Goal: Task Accomplishment & Management: Manage account settings

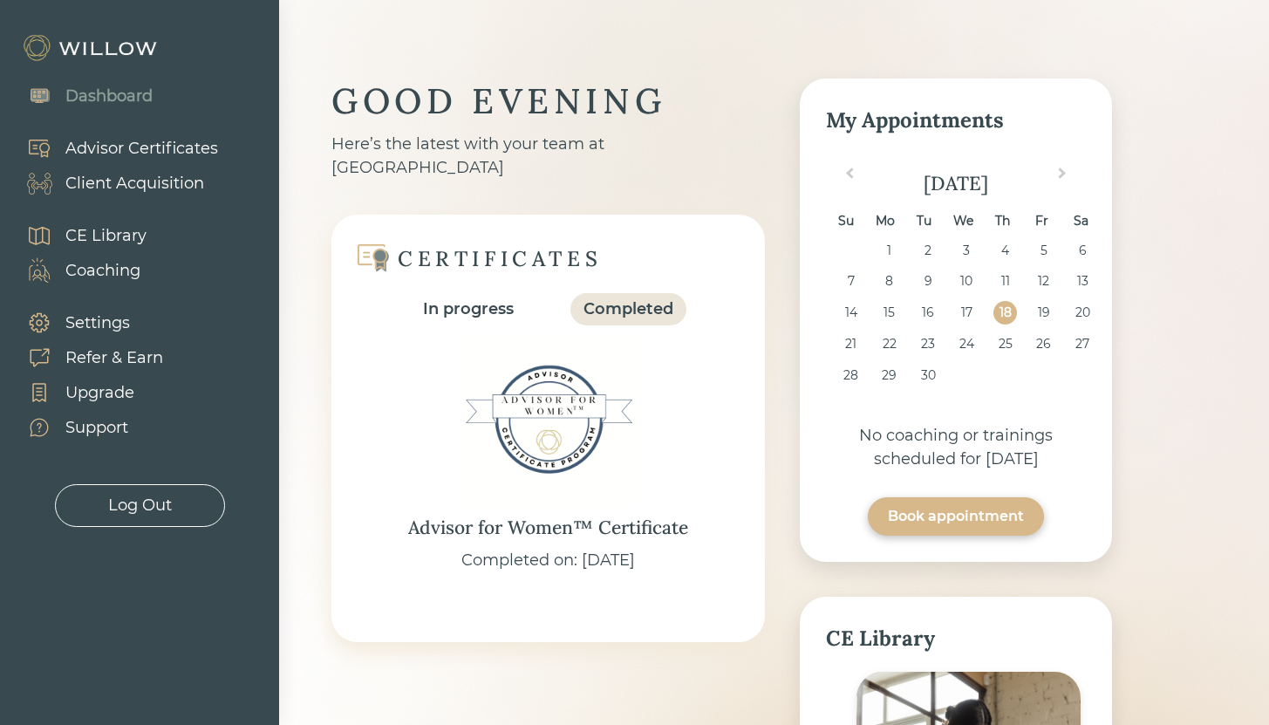
click at [152, 181] on div "Client Acquisition" at bounding box center [134, 184] width 139 height 24
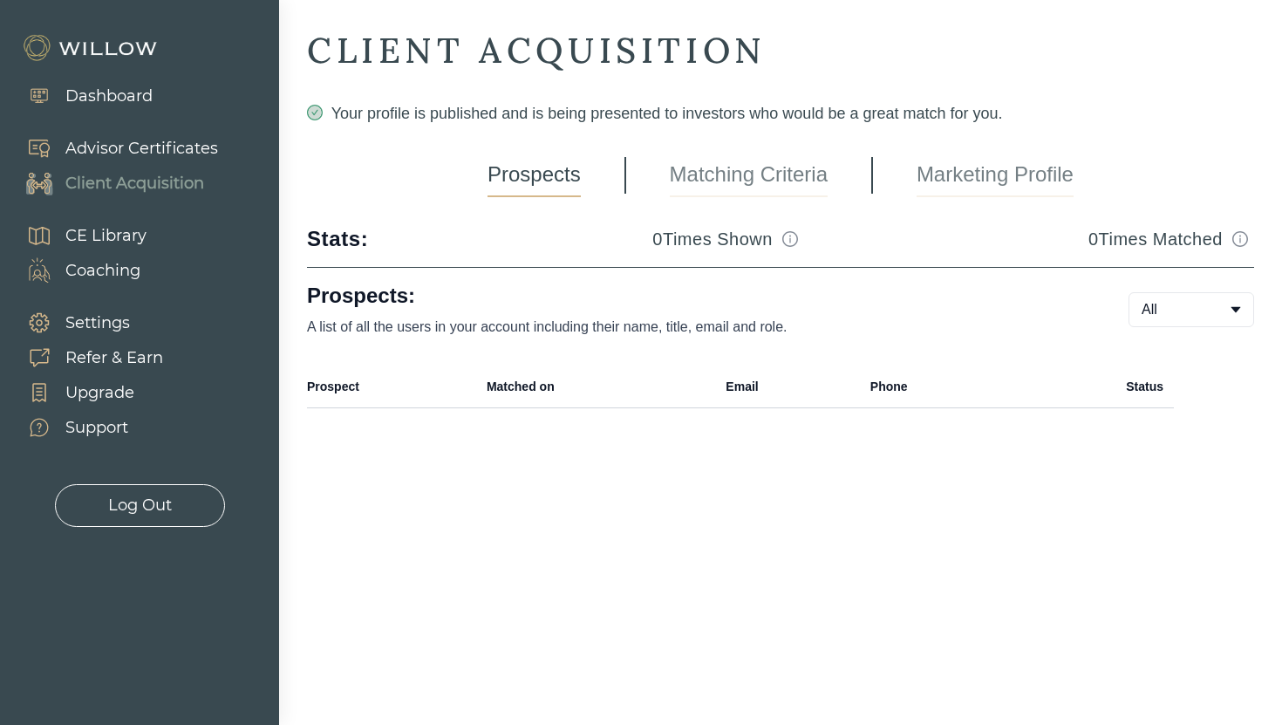
click at [968, 167] on link "Marketing Profile" at bounding box center [994, 175] width 157 height 44
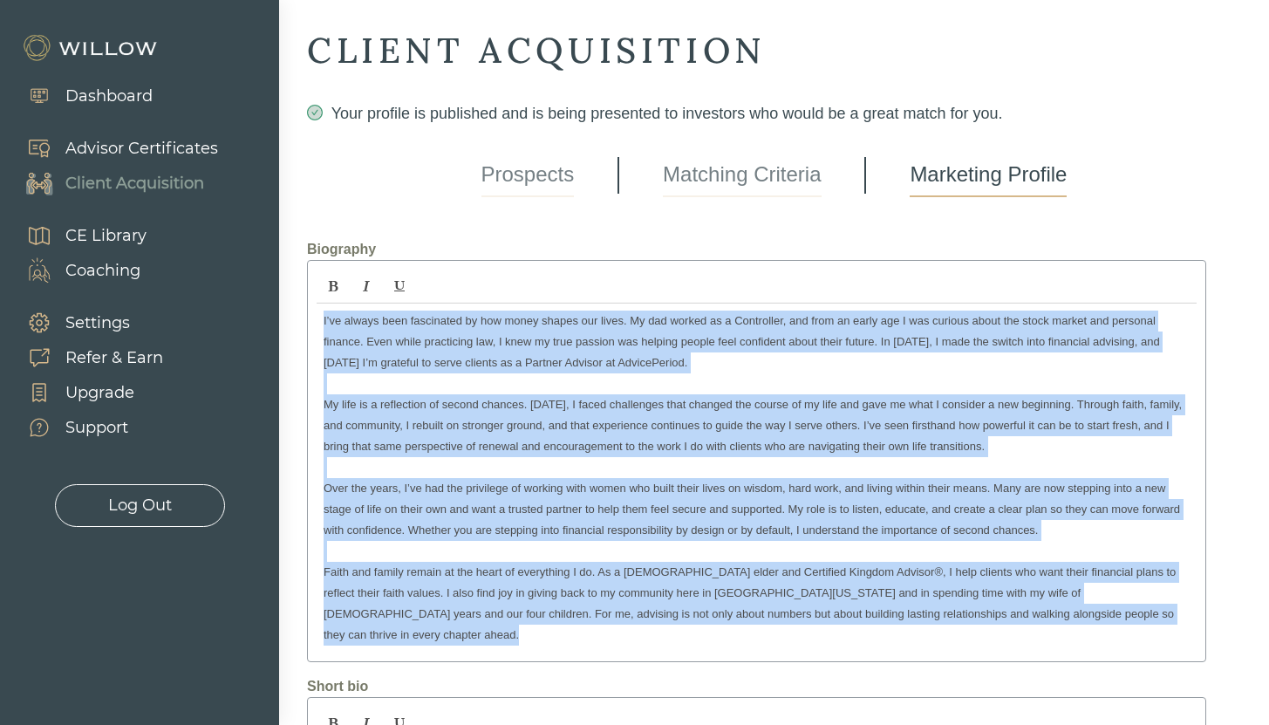
drag, startPoint x: 1000, startPoint y: 296, endPoint x: 267, endPoint y: 249, distance: 734.8
click at [267, 249] on div "Dashboard Advisor Certificates Client Acquisition CE Library Coaching Settings …" at bounding box center [634, 362] width 1269 height 725
copy div "I’ve always been fascinated by how money shapes our lives. My dad worked as a C…"
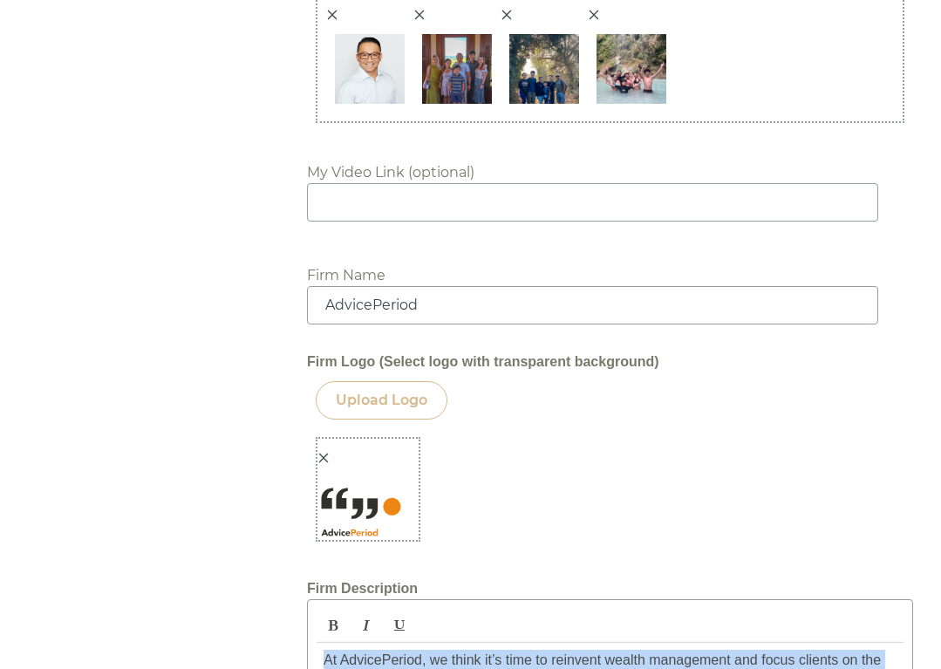
scroll to position [2000, 0]
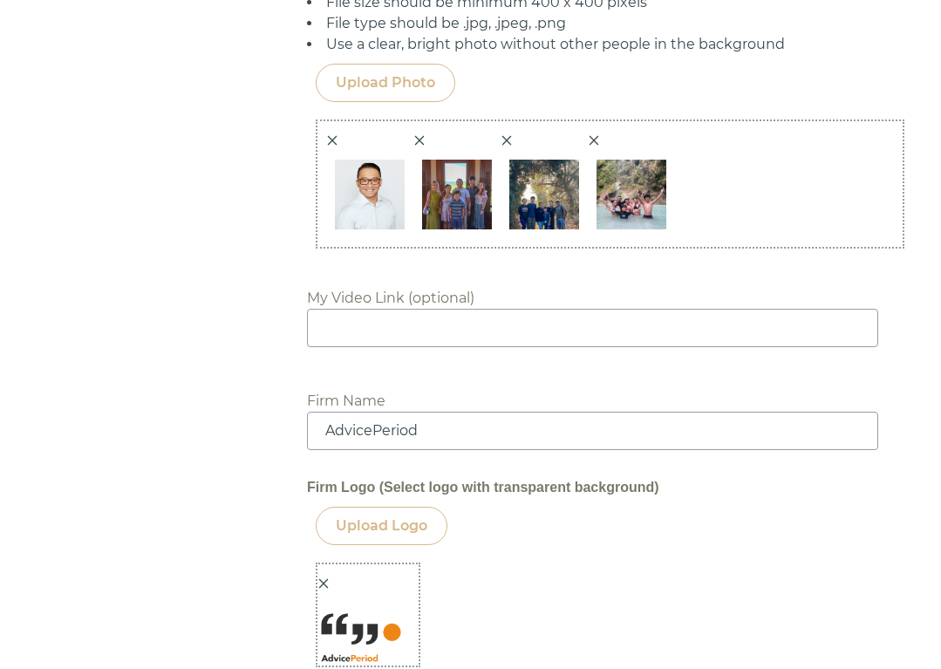
drag, startPoint x: 655, startPoint y: 326, endPoint x: 269, endPoint y: 565, distance: 454.2
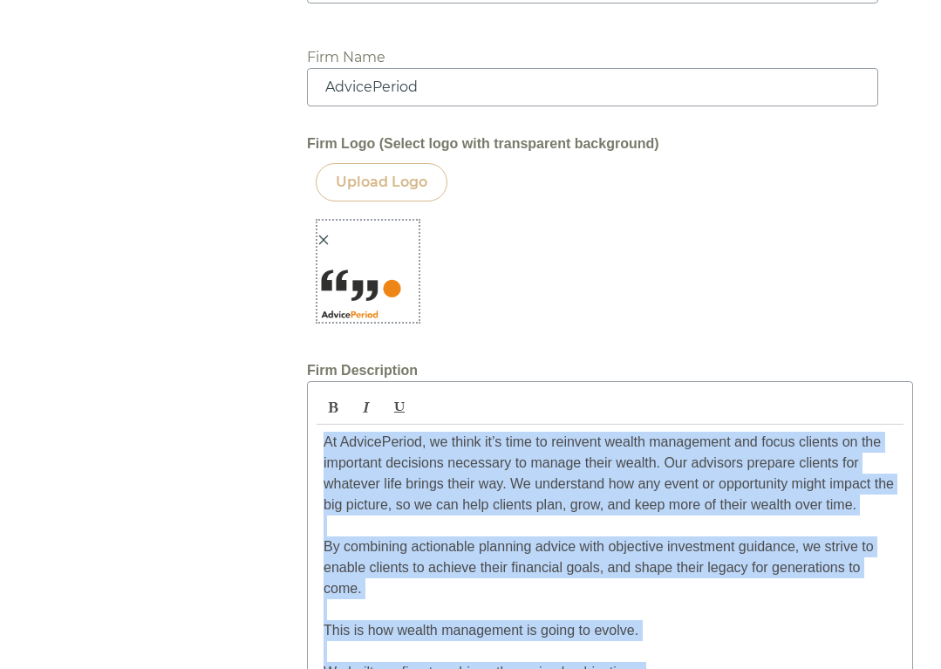
copy p "At AdvicePeriod, we think it’s time to reinvent wealth management and focus cli…"
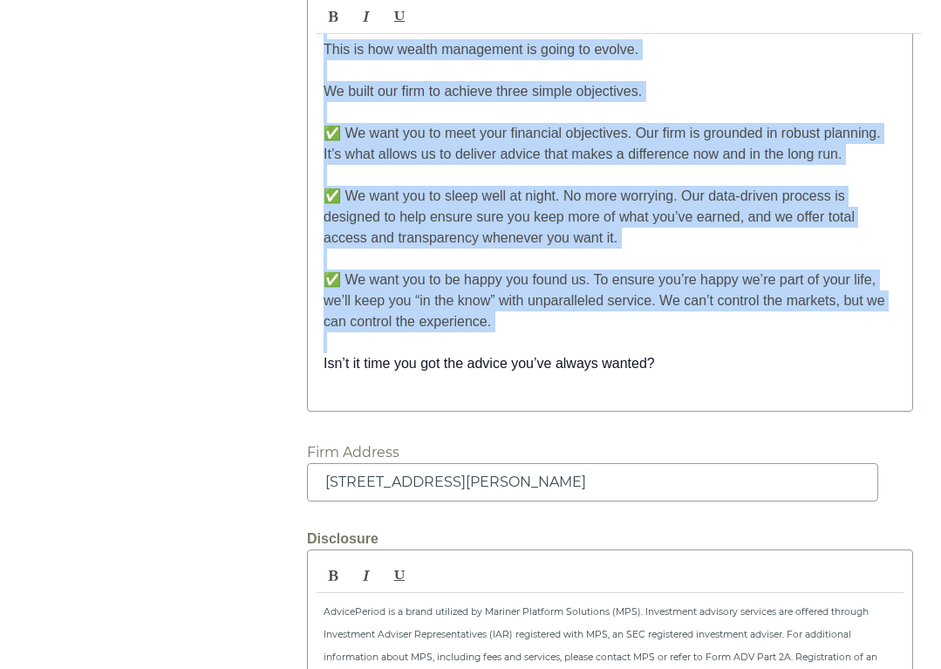
scroll to position [3183, 0]
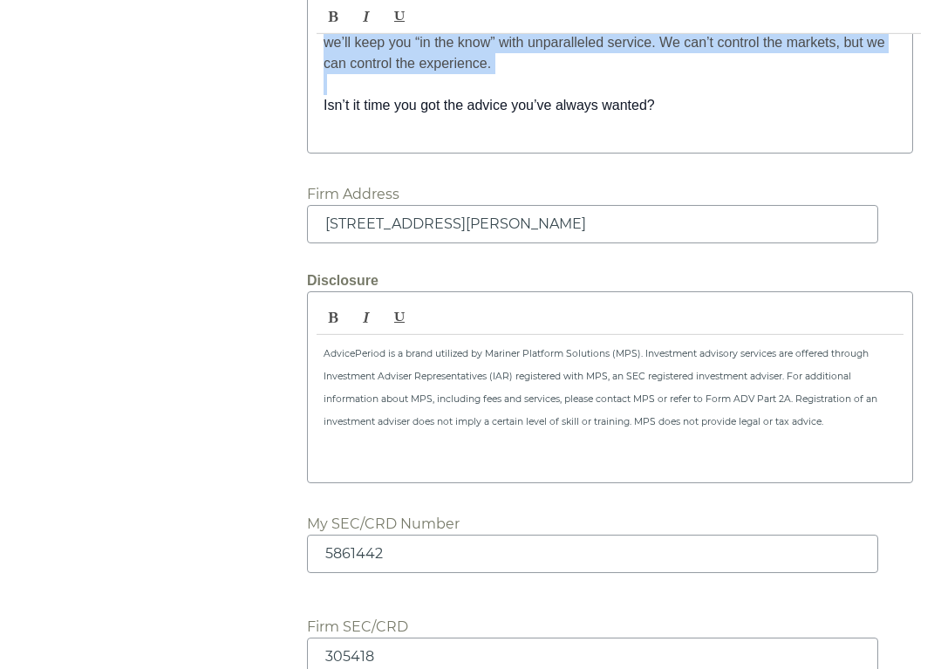
drag, startPoint x: 855, startPoint y: 337, endPoint x: 305, endPoint y: 243, distance: 557.2
copy p "AdvicePeriod is a brand utilized by Mariner Platform Solutions (MPS). Investmen…"
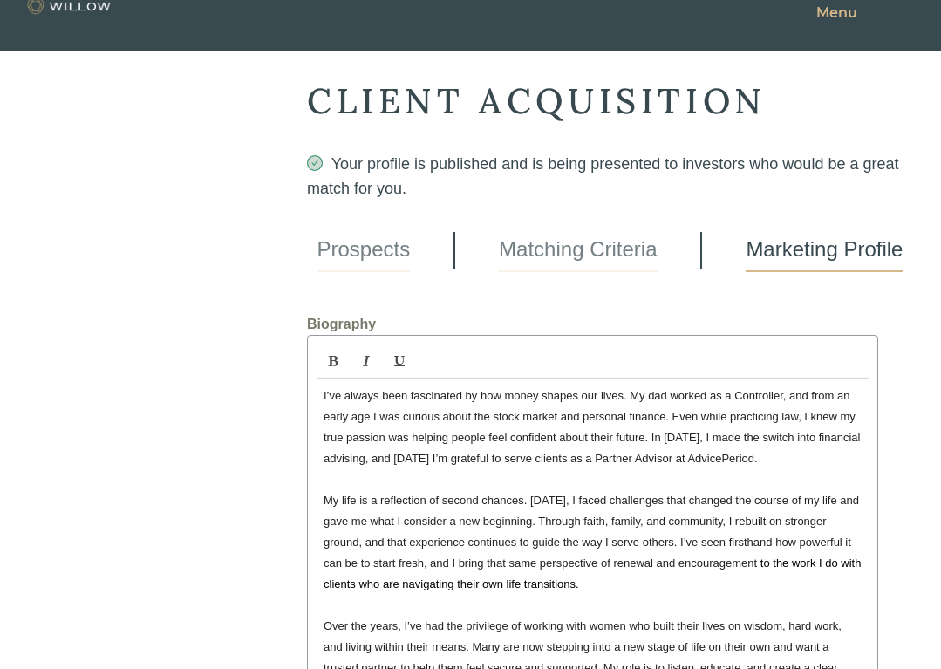
scroll to position [0, 0]
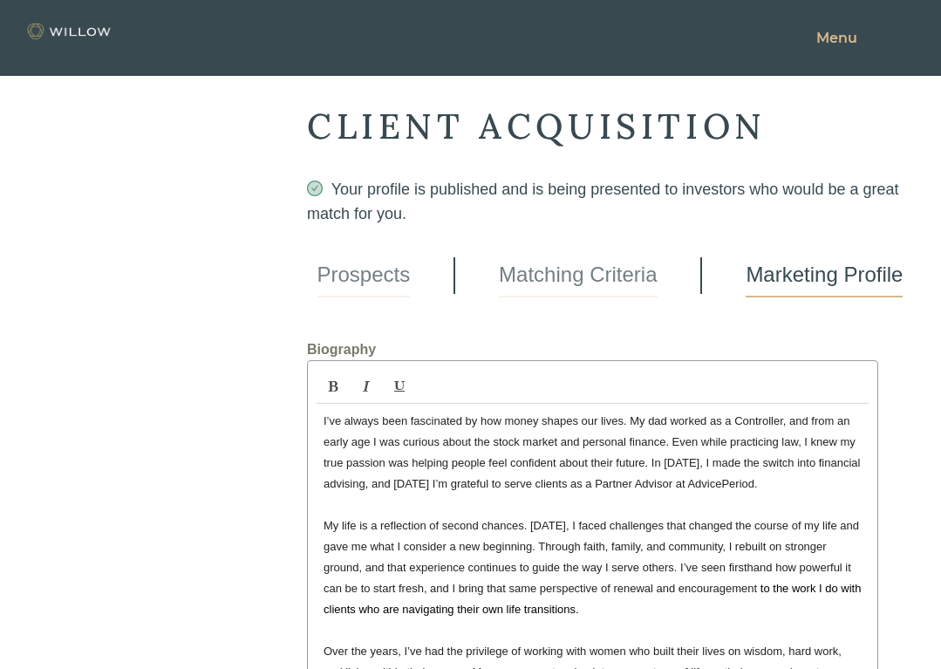
drag, startPoint x: 636, startPoint y: 178, endPoint x: 256, endPoint y: -27, distance: 431.1
click at [256, 0] on html "Dashboard Advisor Certificates Client Acquisition CE Library Coaching Settings …" at bounding box center [470, 334] width 941 height 669
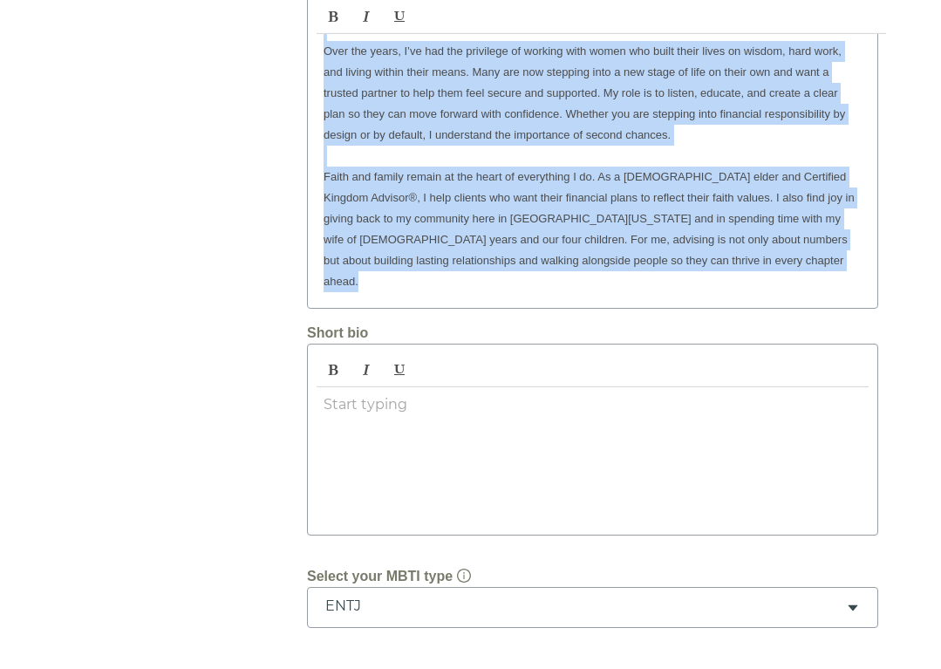
scroll to position [790, 0]
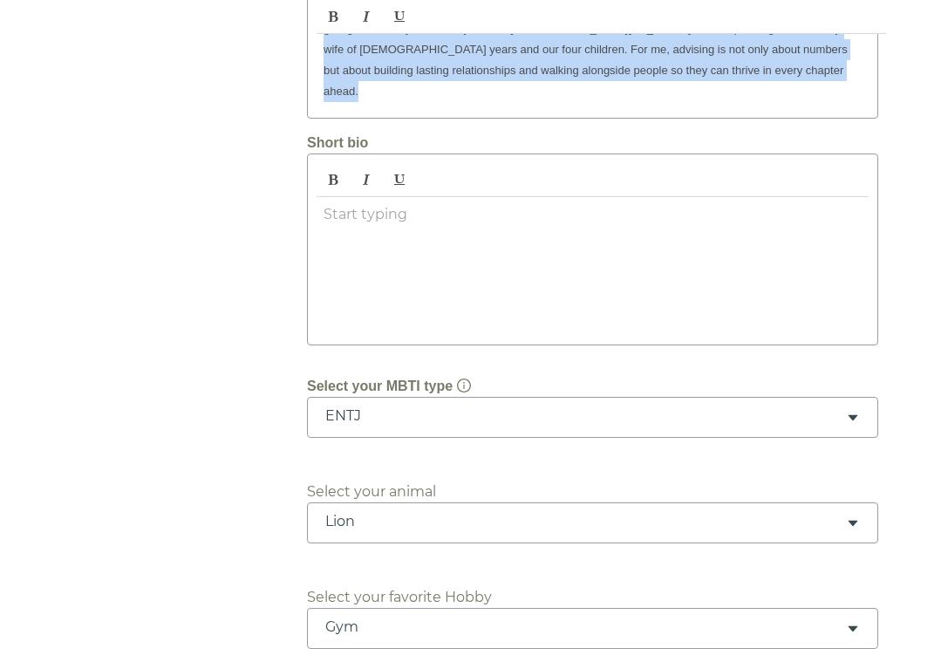
drag, startPoint x: 323, startPoint y: 344, endPoint x: 684, endPoint y: 273, distance: 368.7
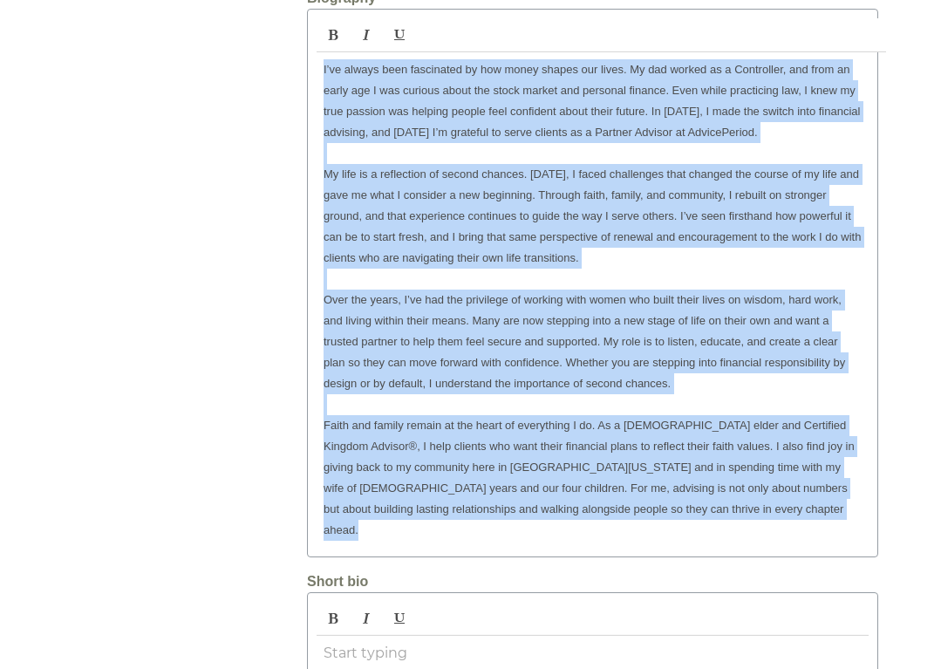
scroll to position [226, 0]
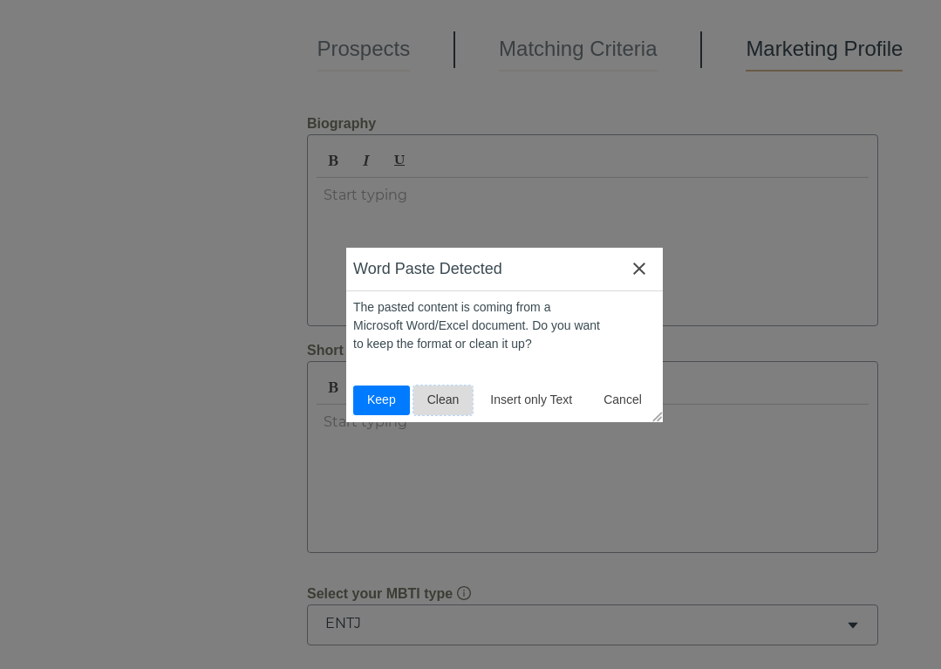
click at [446, 405] on span "Clean" at bounding box center [443, 400] width 46 height 18
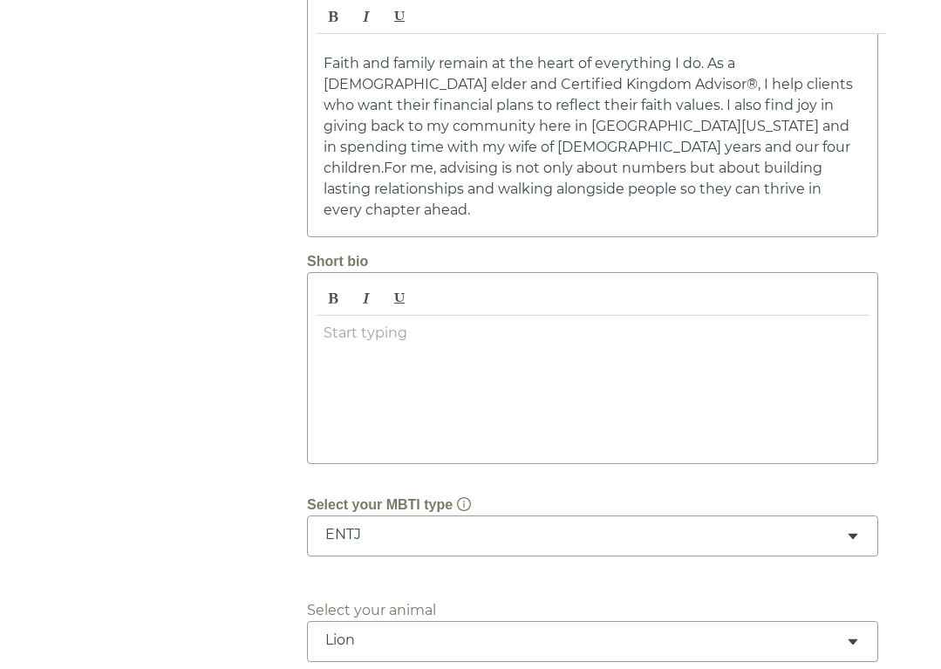
scroll to position [867, 0]
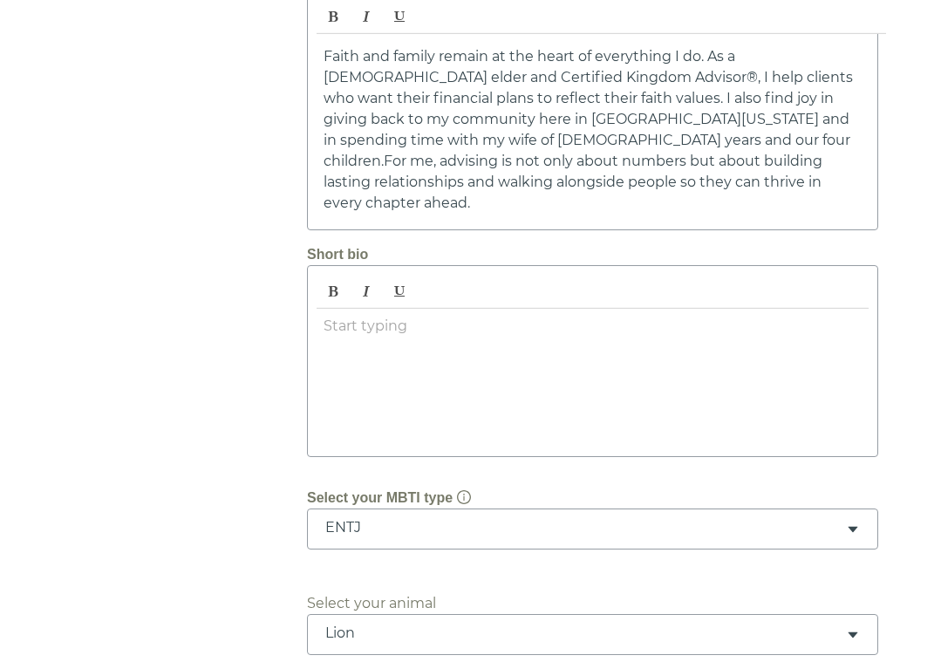
click at [357, 309] on div at bounding box center [593, 378] width 552 height 139
click at [340, 316] on p at bounding box center [592, 326] width 538 height 21
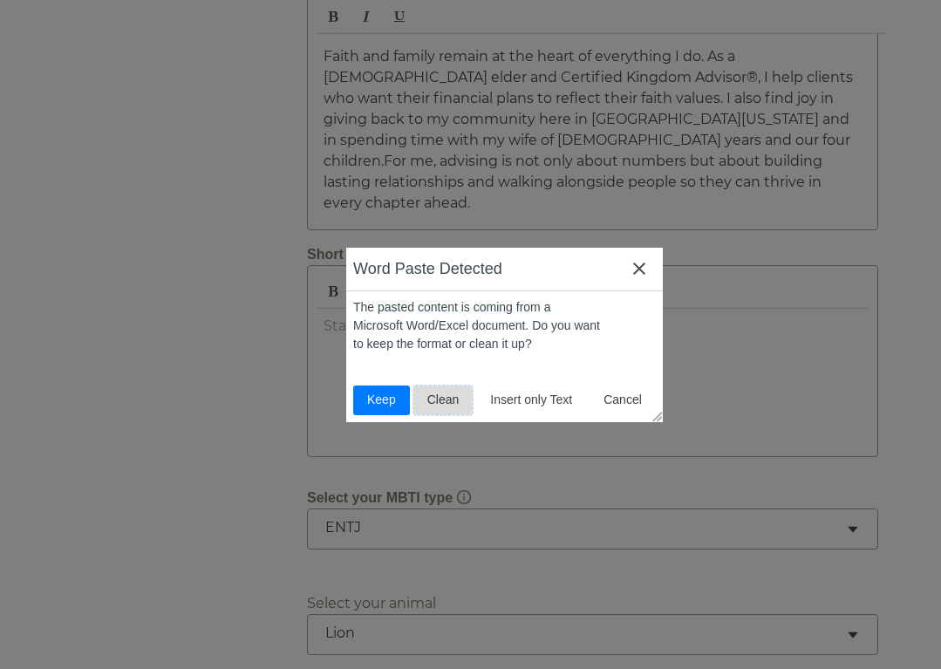
click at [446, 403] on span "Clean" at bounding box center [443, 400] width 46 height 18
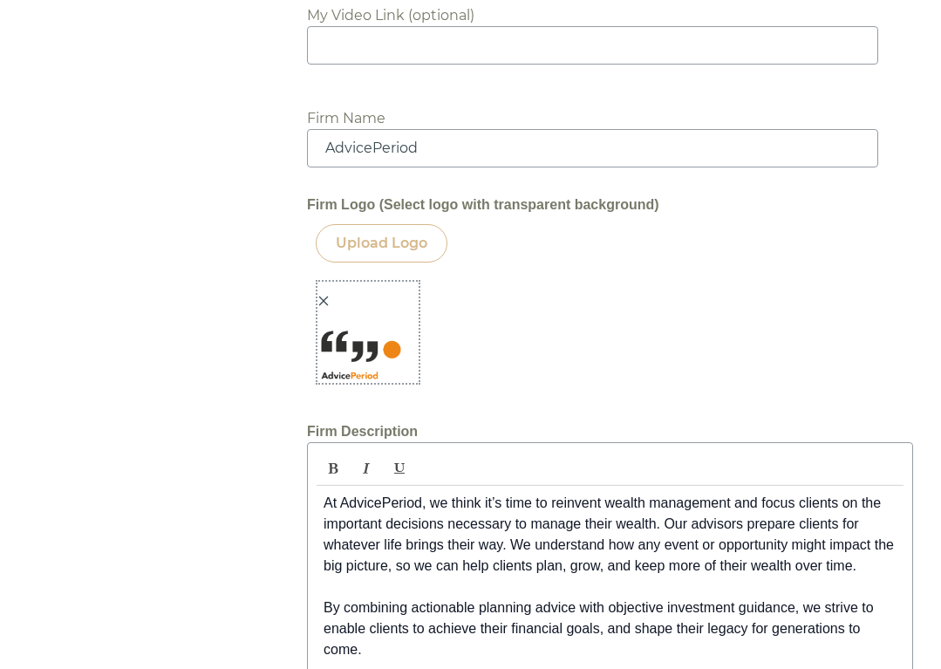
scroll to position [3033, 0]
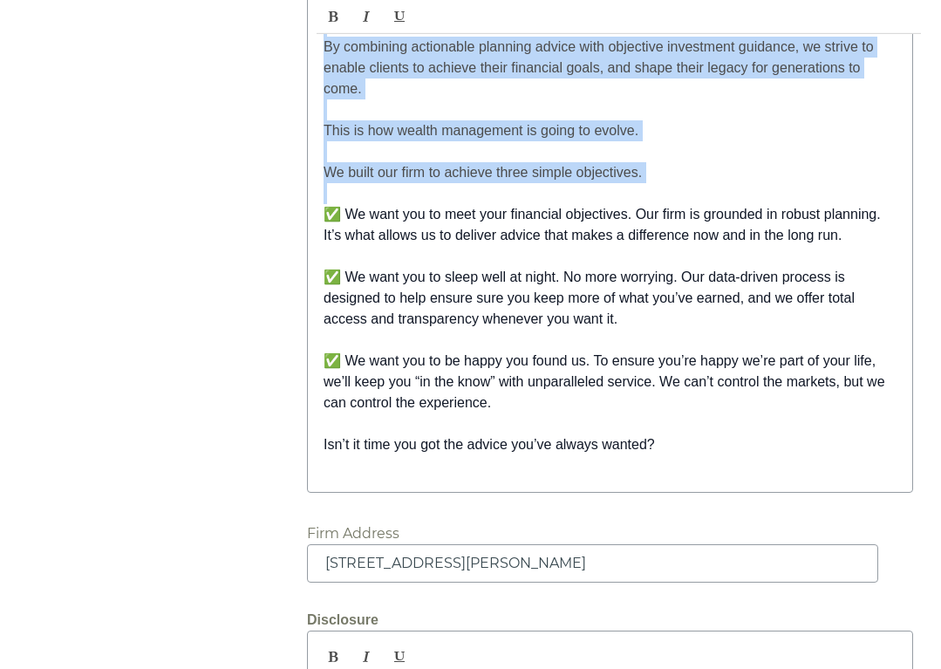
drag, startPoint x: 659, startPoint y: 353, endPoint x: 322, endPoint y: 123, distance: 408.5
click at [322, 123] on div "At AdvicePeriod, we think it’s time to reinvent wealth management and focus cli…" at bounding box center [610, 204] width 587 height 558
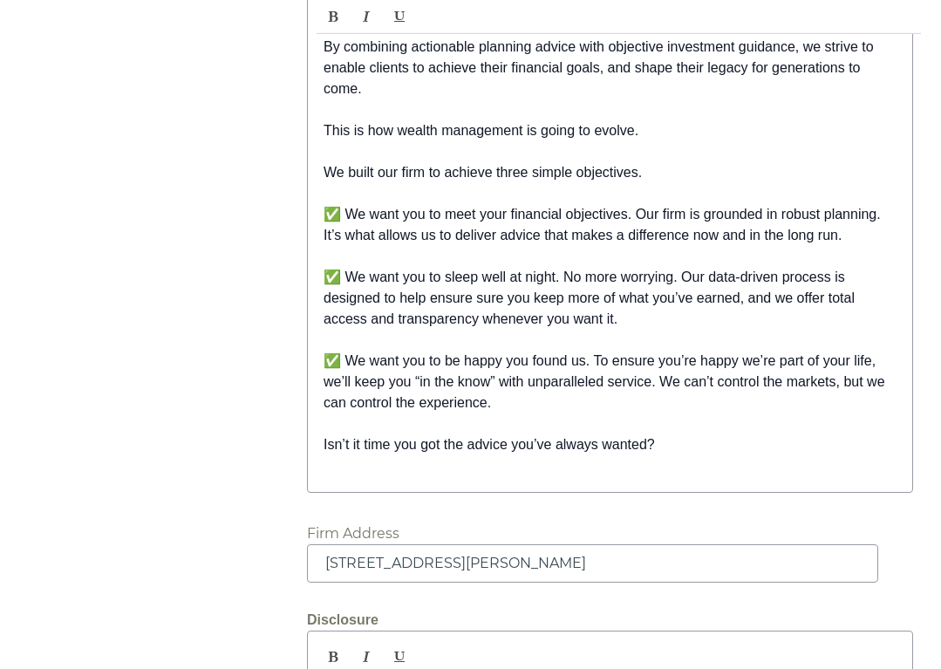
drag, startPoint x: 629, startPoint y: 323, endPoint x: 659, endPoint y: 345, distance: 37.5
click at [630, 323] on p "At AdvicePeriod, we think it’s time to reinvent wealth management and focus cli…" at bounding box center [609, 204] width 573 height 544
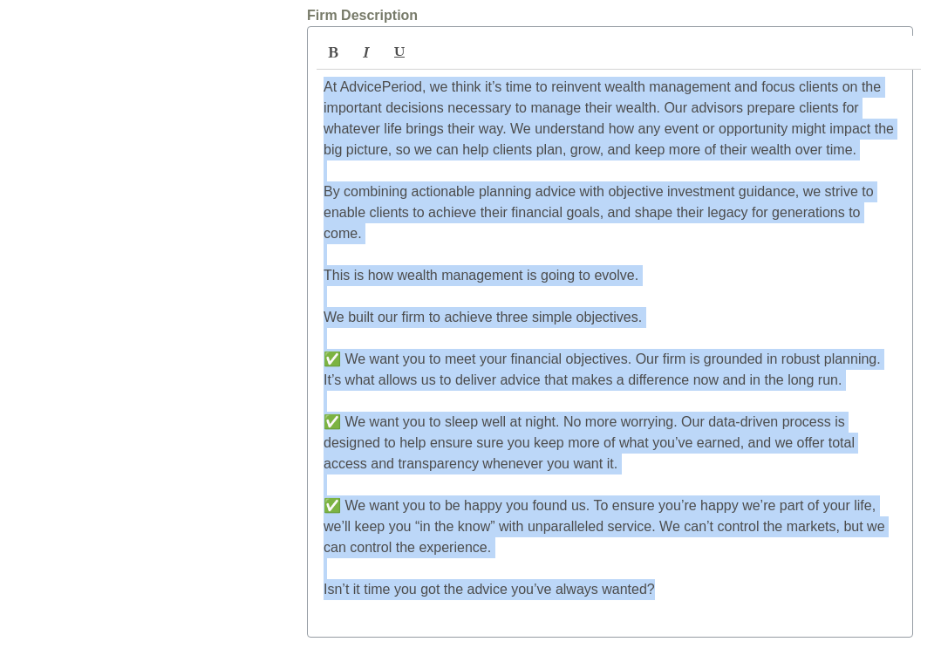
scroll to position [2735, 0]
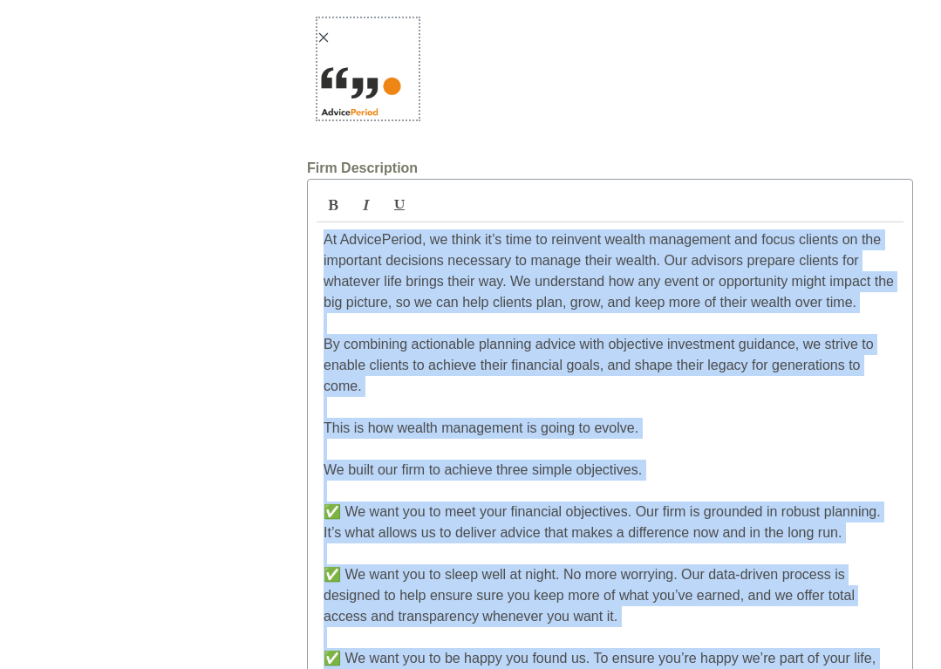
drag, startPoint x: 652, startPoint y: 351, endPoint x: 260, endPoint y: 106, distance: 462.1
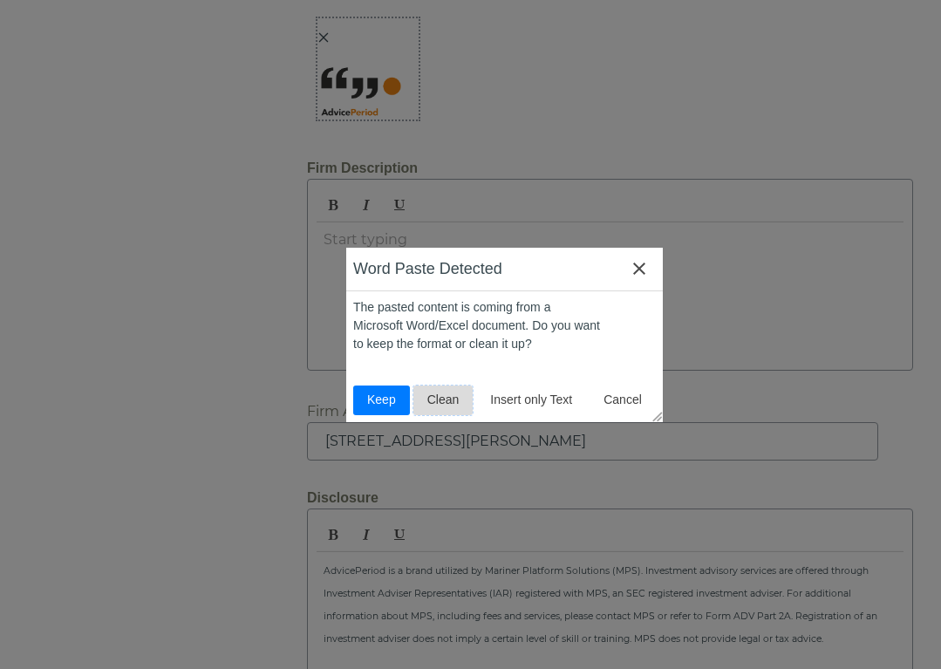
click at [455, 396] on span "Clean" at bounding box center [443, 400] width 46 height 18
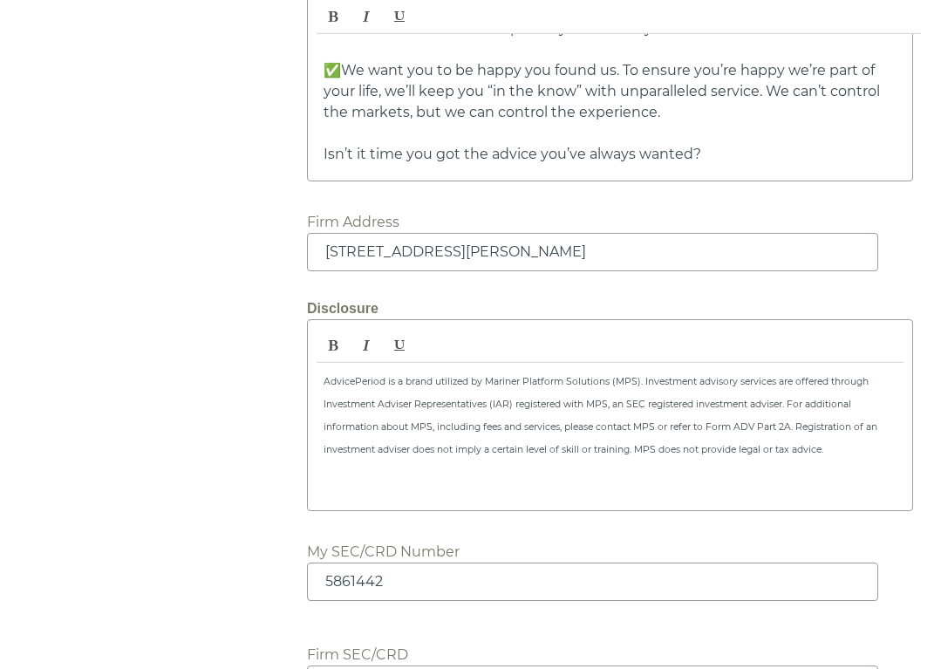
scroll to position [3422, 0]
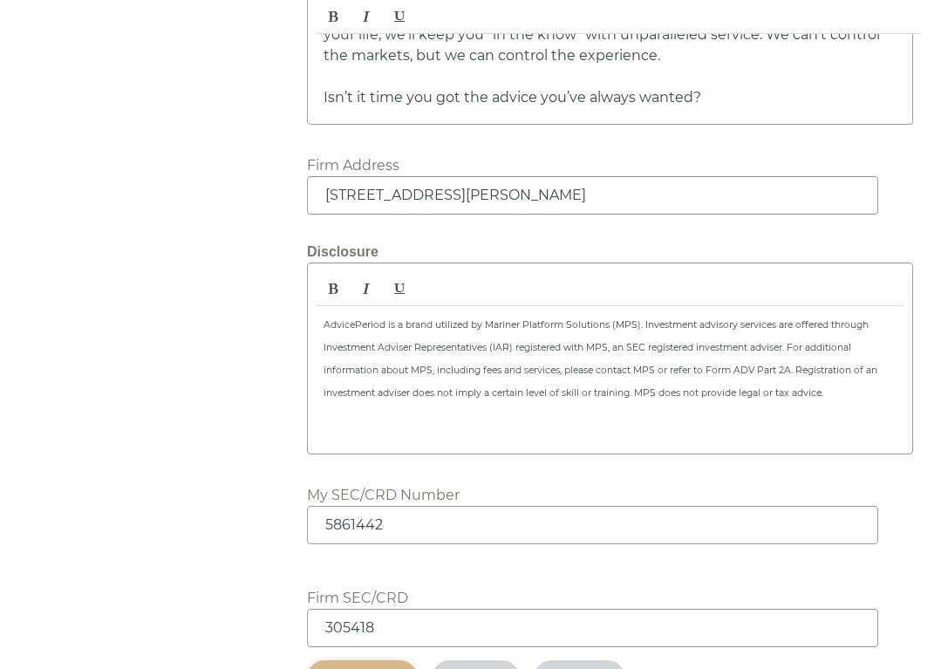
drag, startPoint x: 841, startPoint y: 300, endPoint x: 887, endPoint y: 302, distance: 46.2
click at [887, 313] on p "AdvicePeriod is a brand utilized by Mariner Platform Solutions (MPS). Investmen…" at bounding box center [609, 358] width 573 height 91
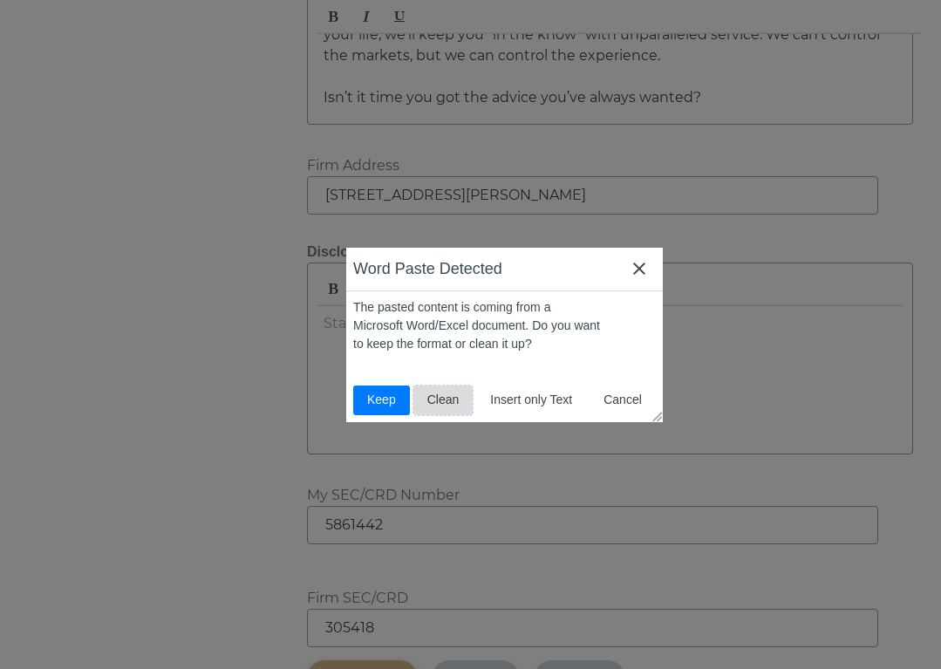
click at [432, 402] on span "Clean" at bounding box center [443, 400] width 46 height 18
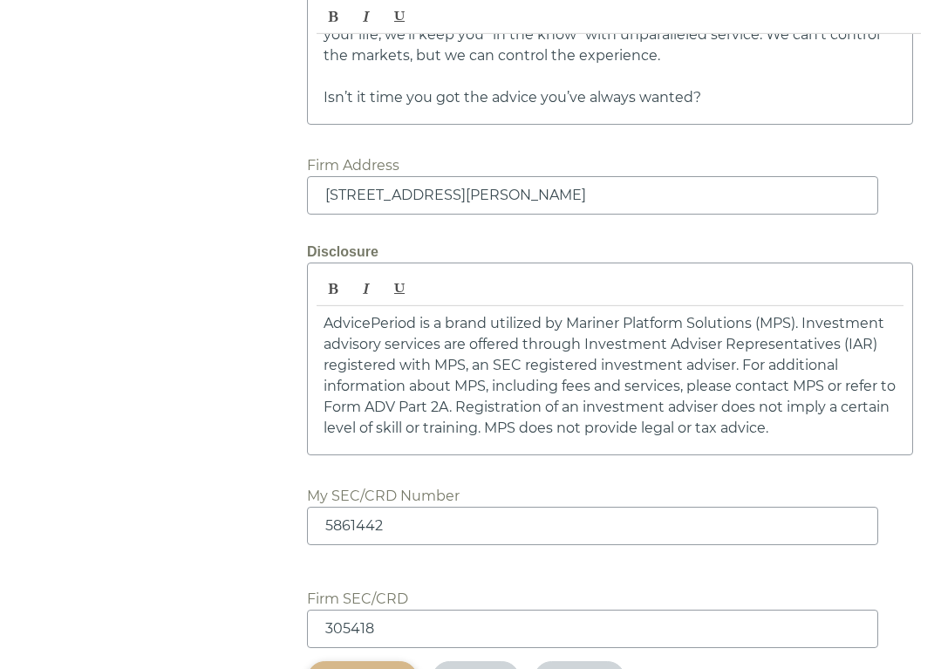
click at [351, 670] on div "Save" at bounding box center [362, 679] width 71 height 18
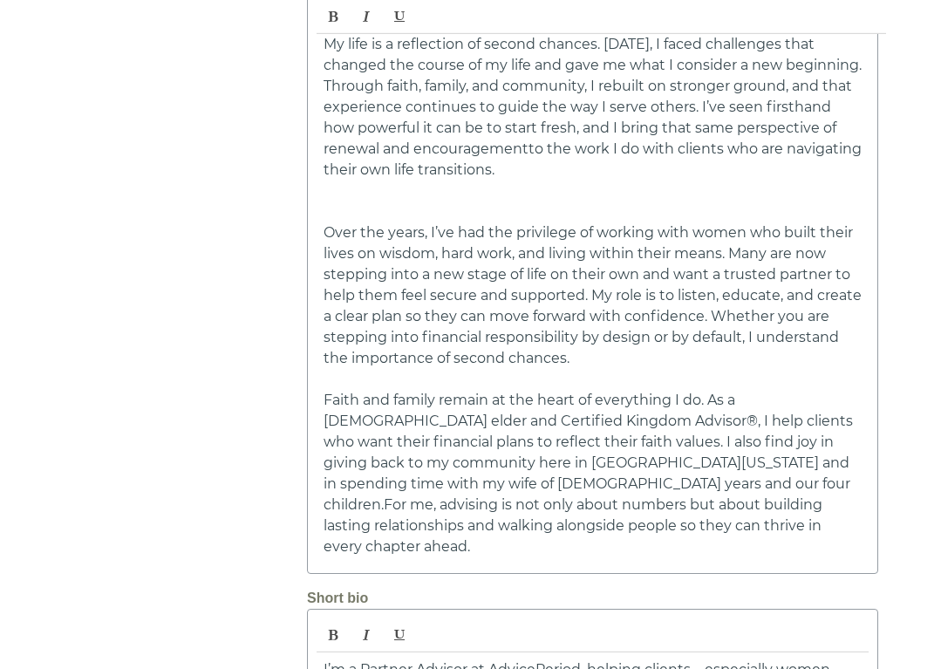
scroll to position [317, 0]
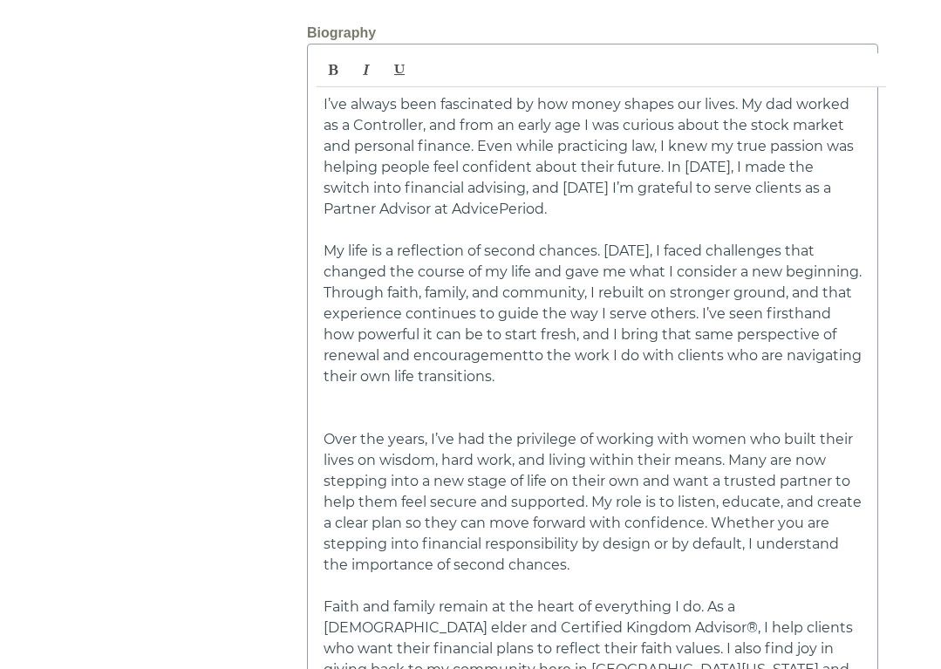
click at [354, 387] on p at bounding box center [592, 408] width 538 height 42
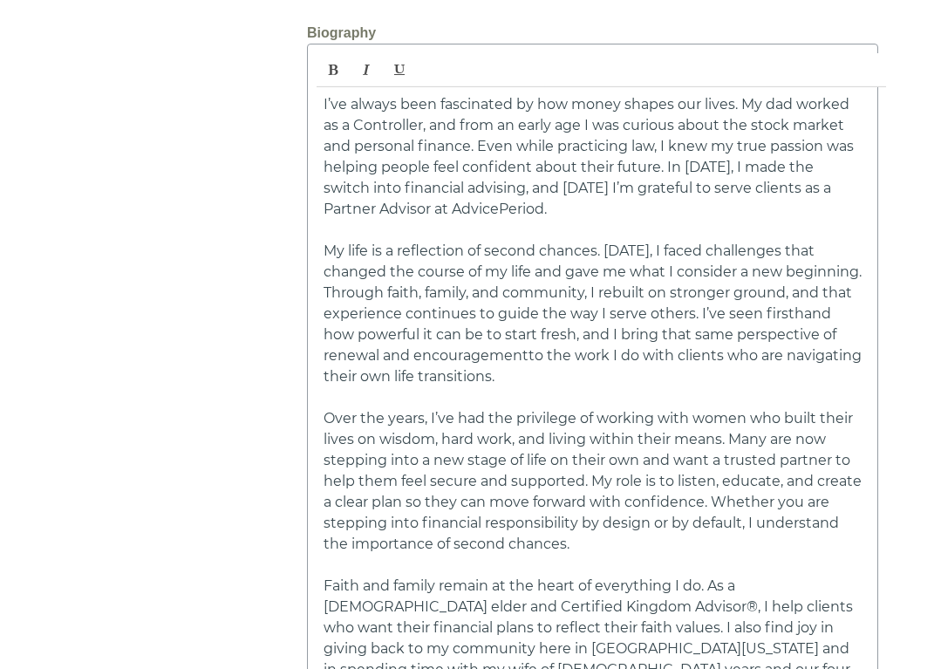
click at [484, 220] on p at bounding box center [592, 230] width 538 height 21
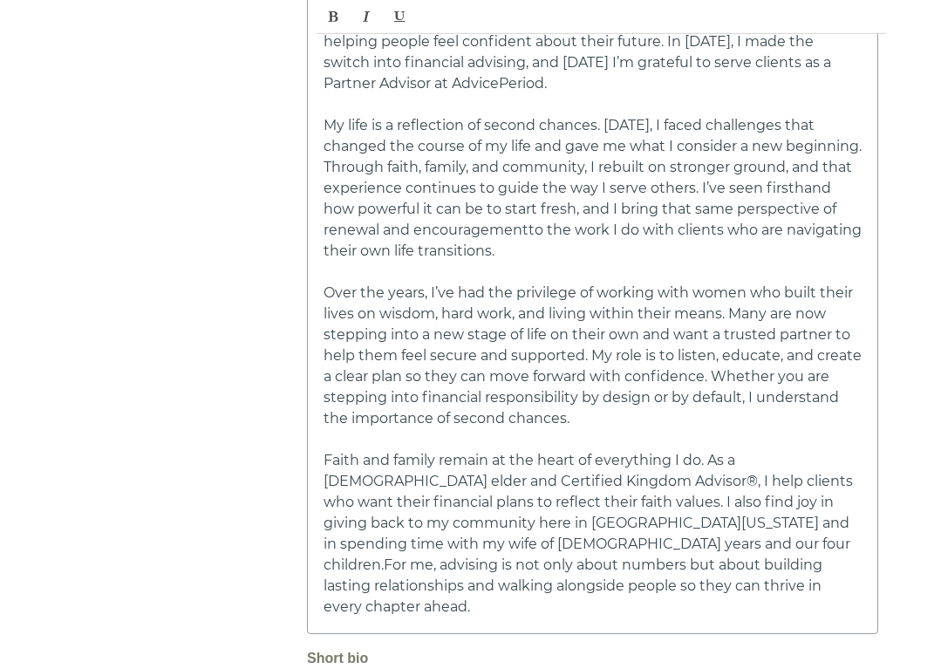
click at [367, 429] on p at bounding box center [592, 439] width 538 height 21
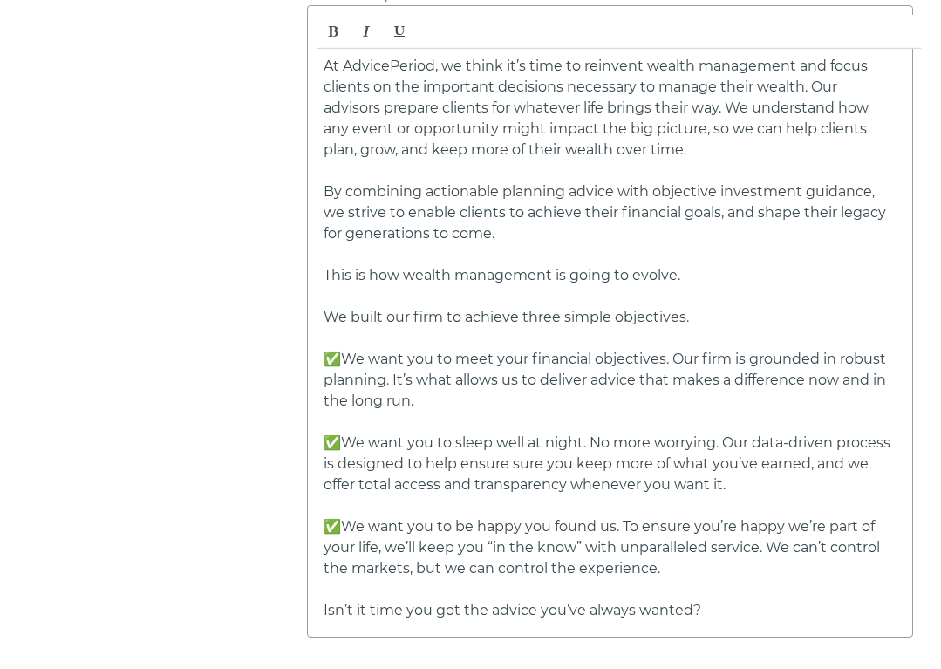
scroll to position [3363, 0]
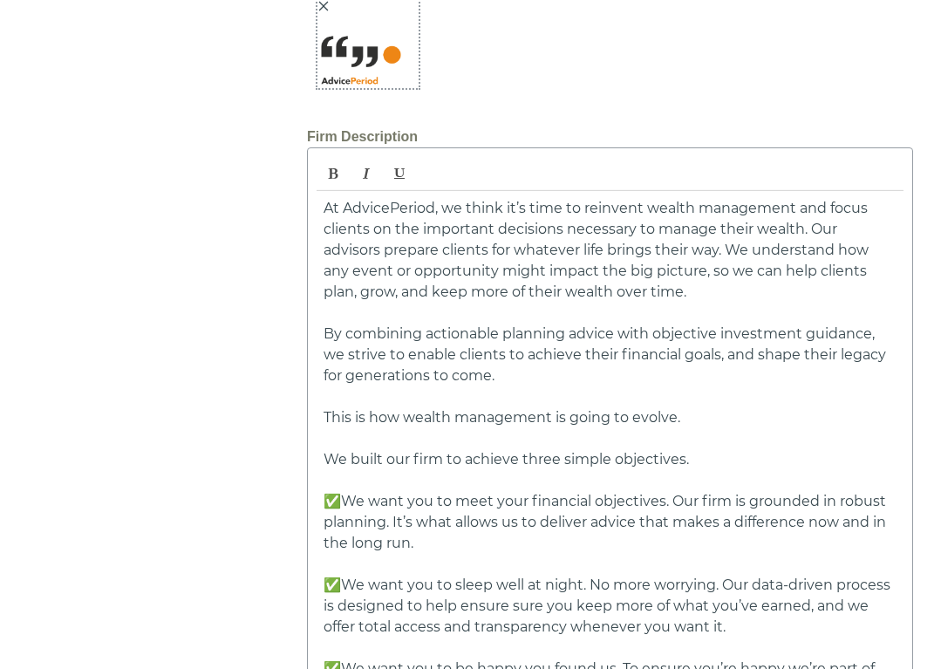
scroll to position [2001, 0]
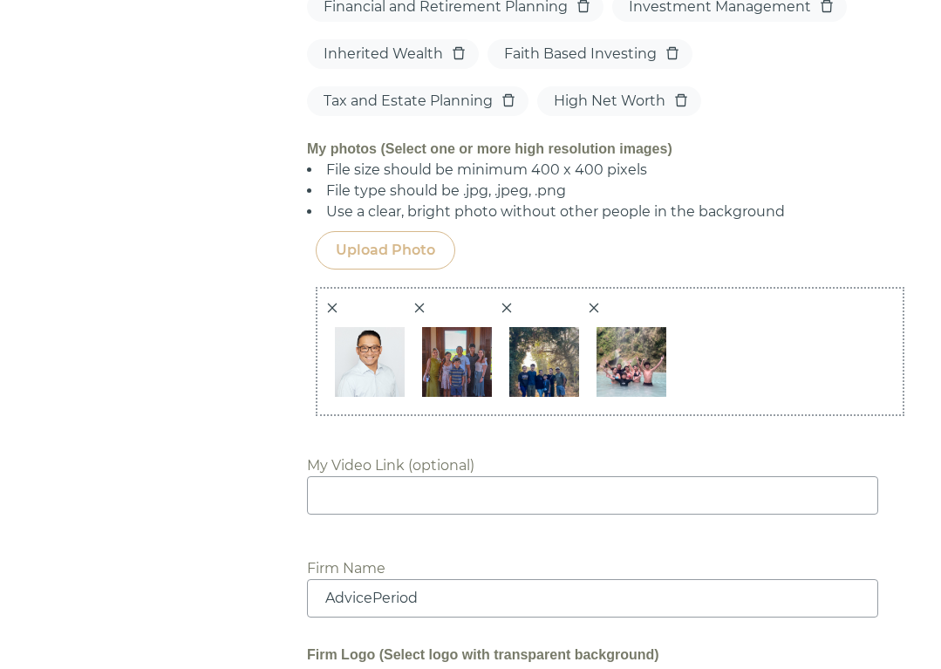
click at [593, 303] on icon "close" at bounding box center [594, 308] width 10 height 10
click at [374, 240] on div "Upload Photo" at bounding box center [385, 250] width 99 height 21
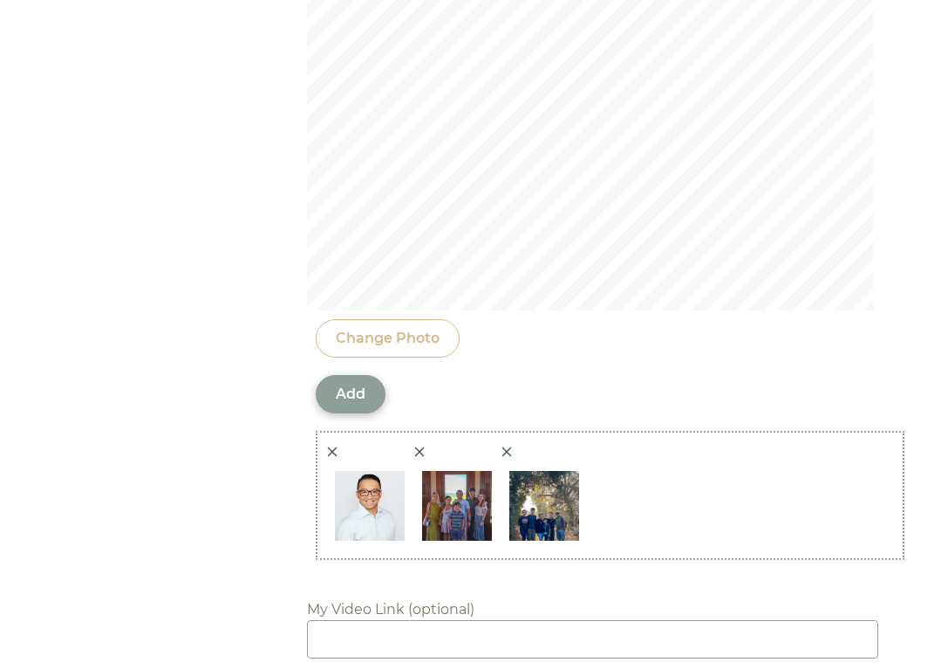
scroll to position [2418, 0]
click at [425, 327] on div "Change Photo" at bounding box center [388, 337] width 104 height 21
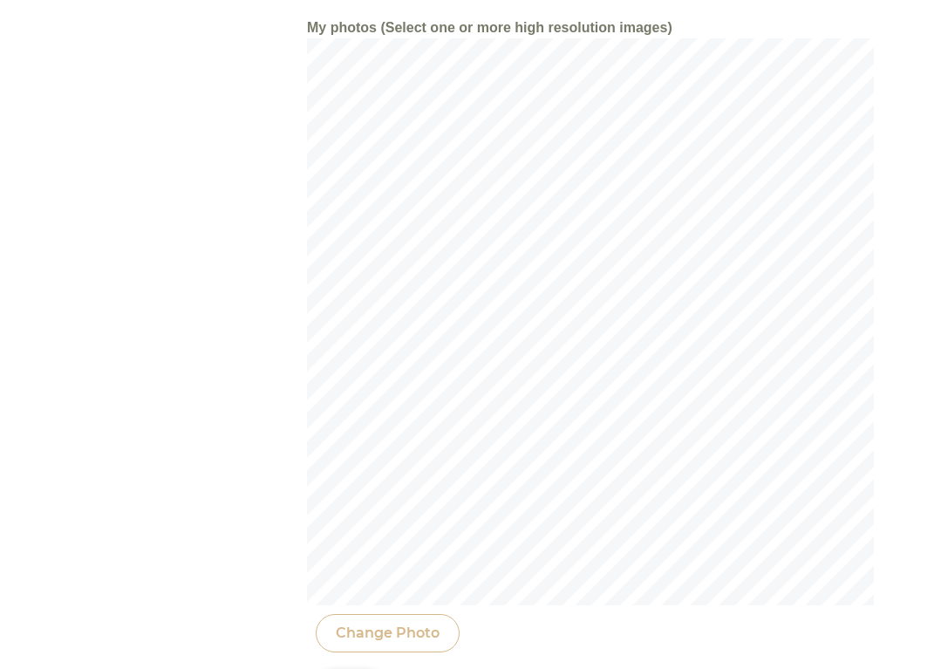
scroll to position [2134, 0]
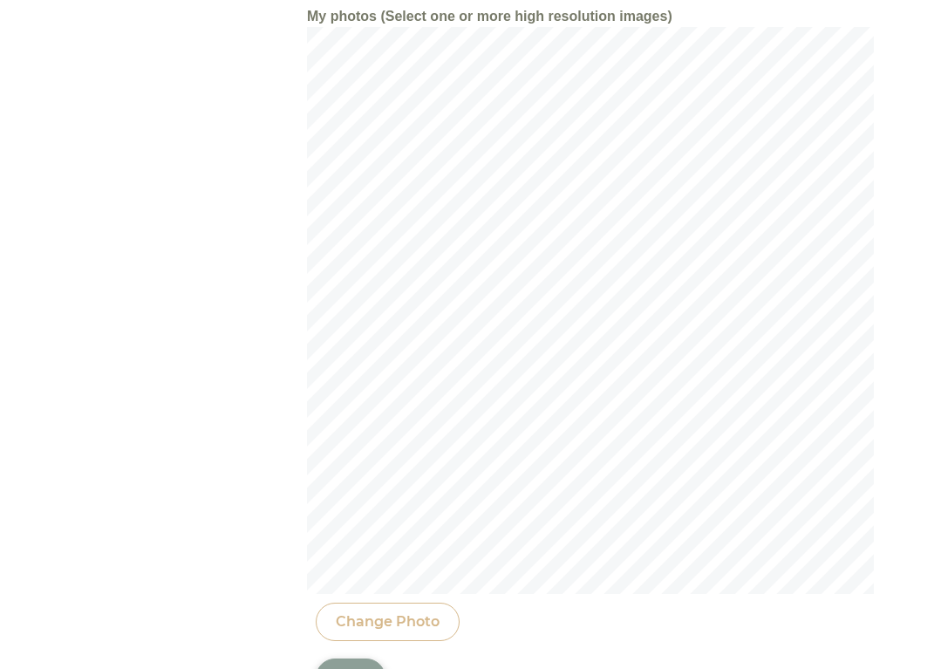
click at [342, 667] on div "Add" at bounding box center [351, 677] width 30 height 21
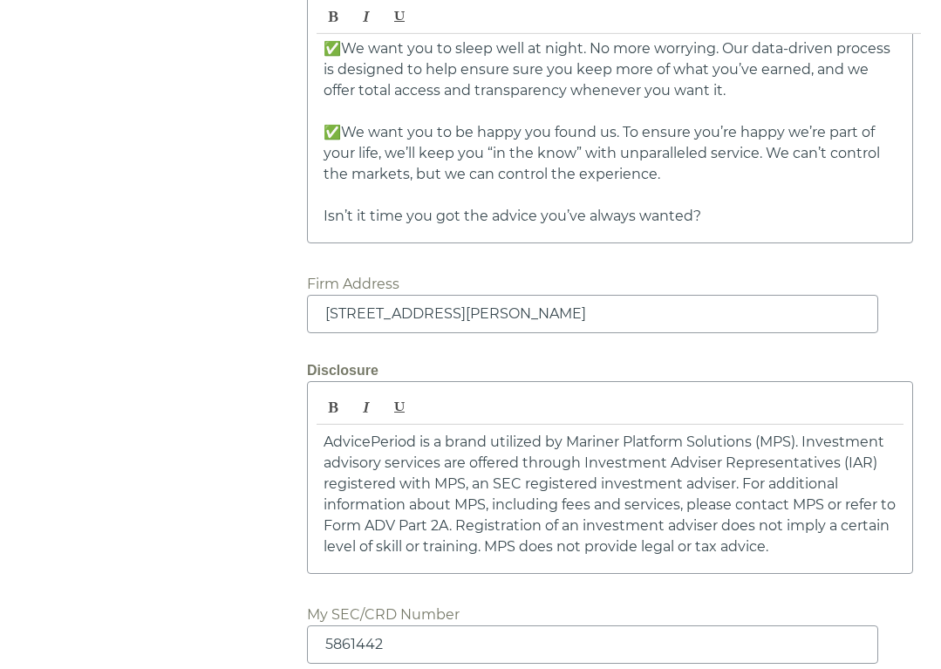
scroll to position [3401, 0]
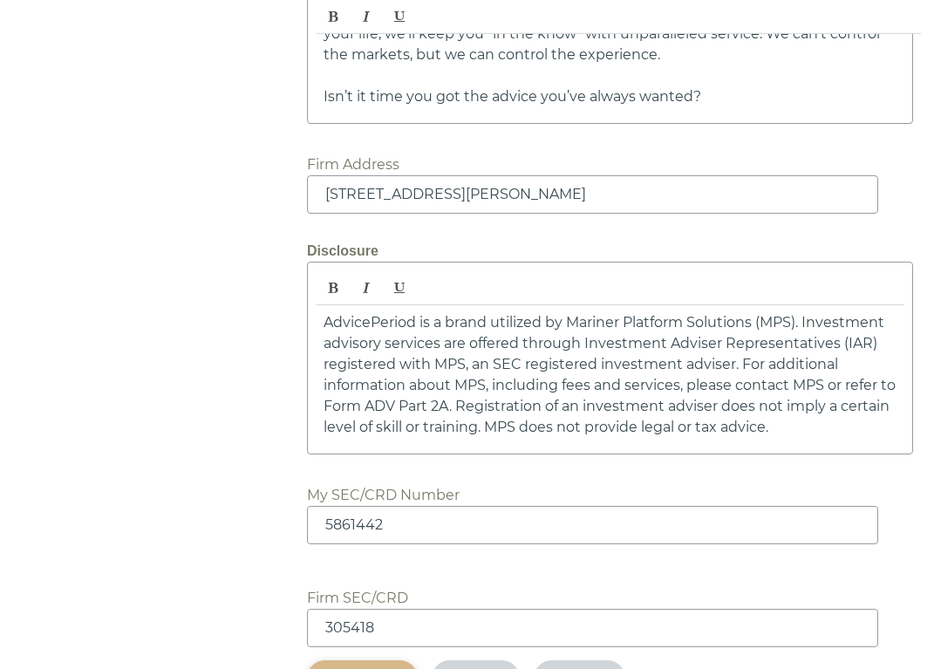
click at [378, 669] on div "Save" at bounding box center [362, 678] width 71 height 18
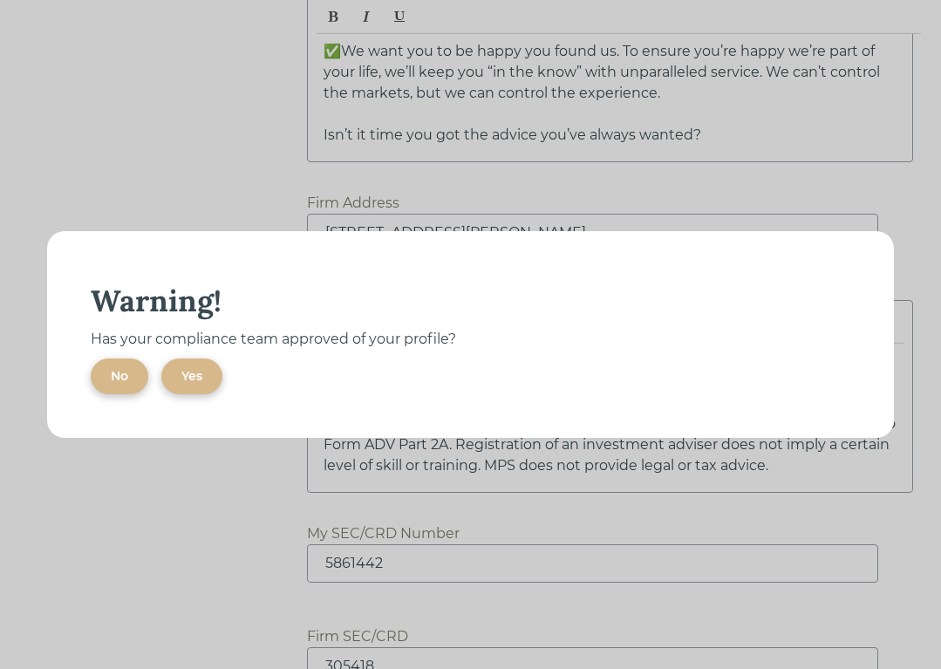
click at [202, 383] on div "Yes" at bounding box center [191, 376] width 21 height 18
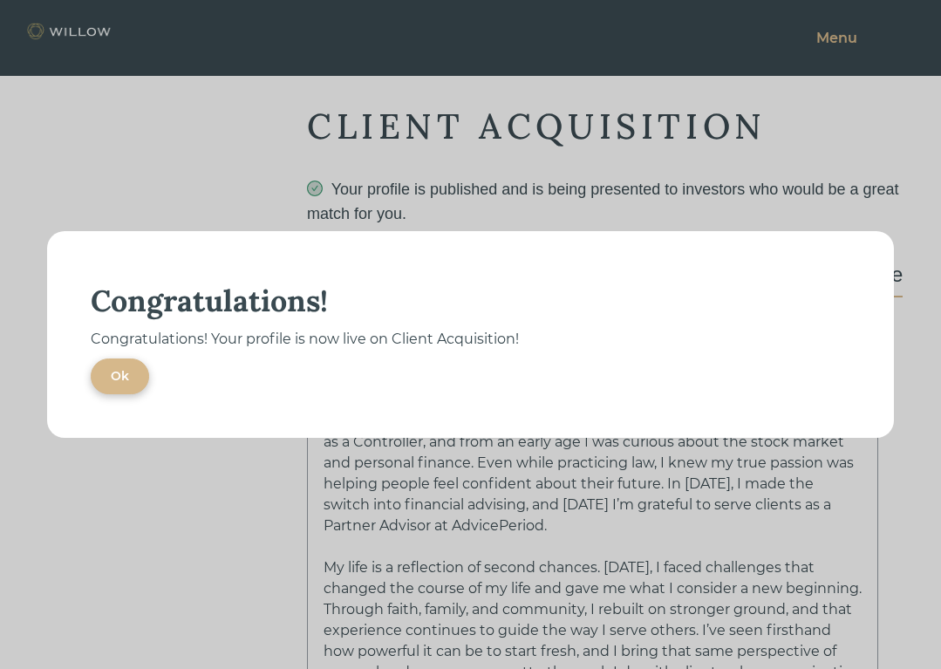
click at [149, 394] on button "Ok" at bounding box center [120, 376] width 58 height 36
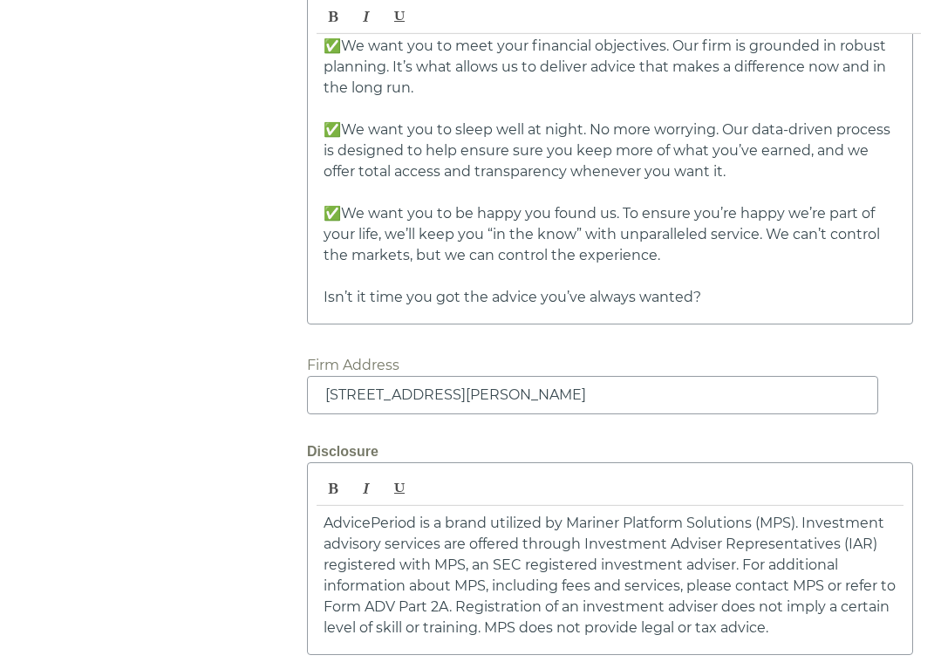
scroll to position [3363, 0]
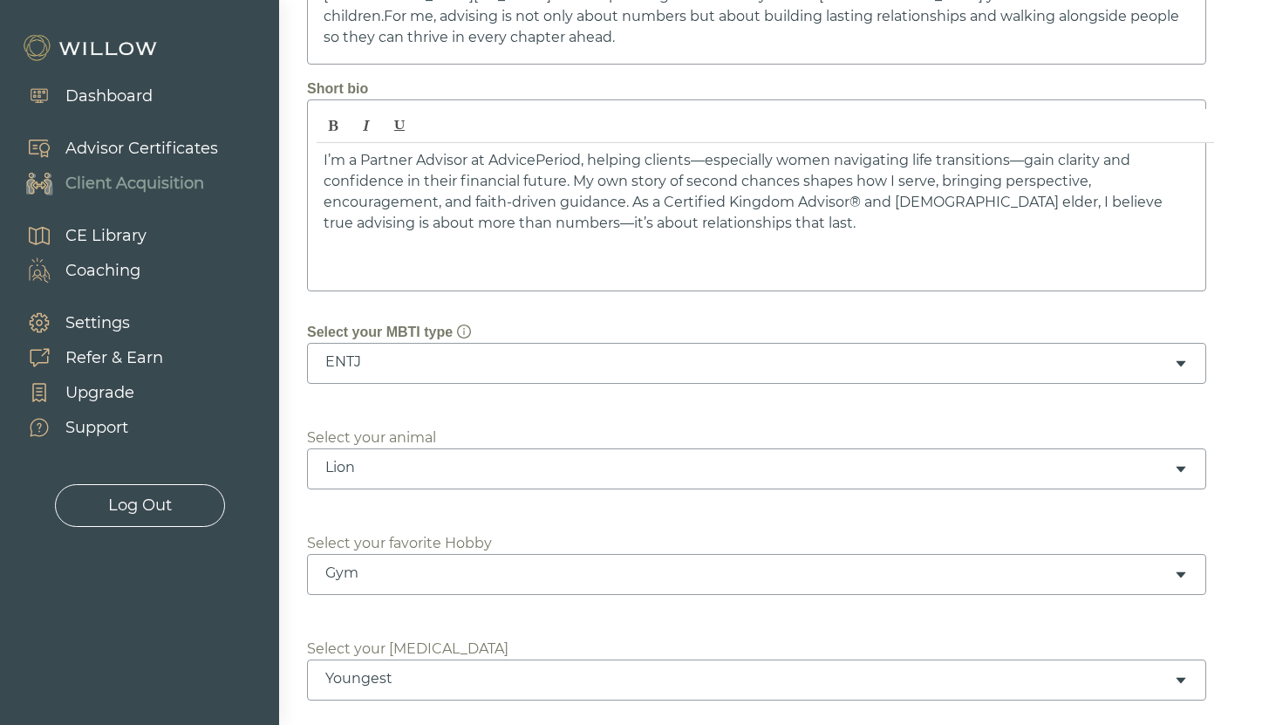
scroll to position [0, 0]
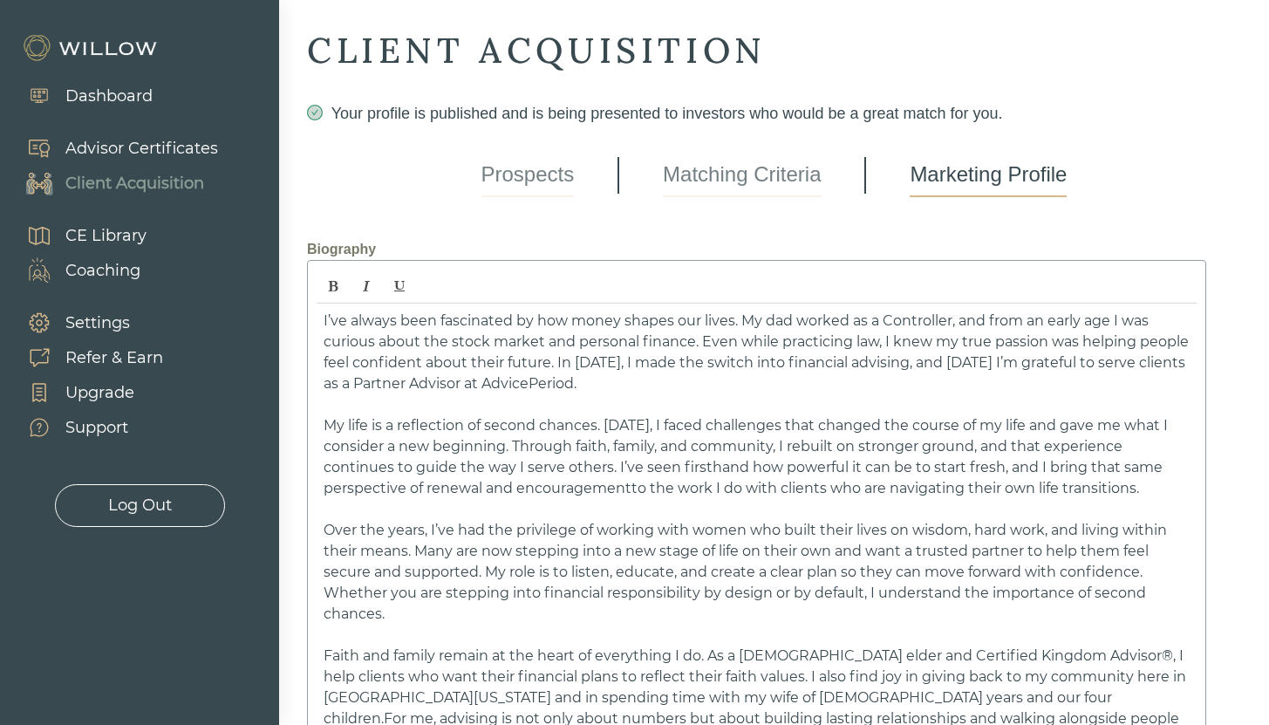
click at [764, 178] on link "Matching Criteria" at bounding box center [742, 175] width 158 height 44
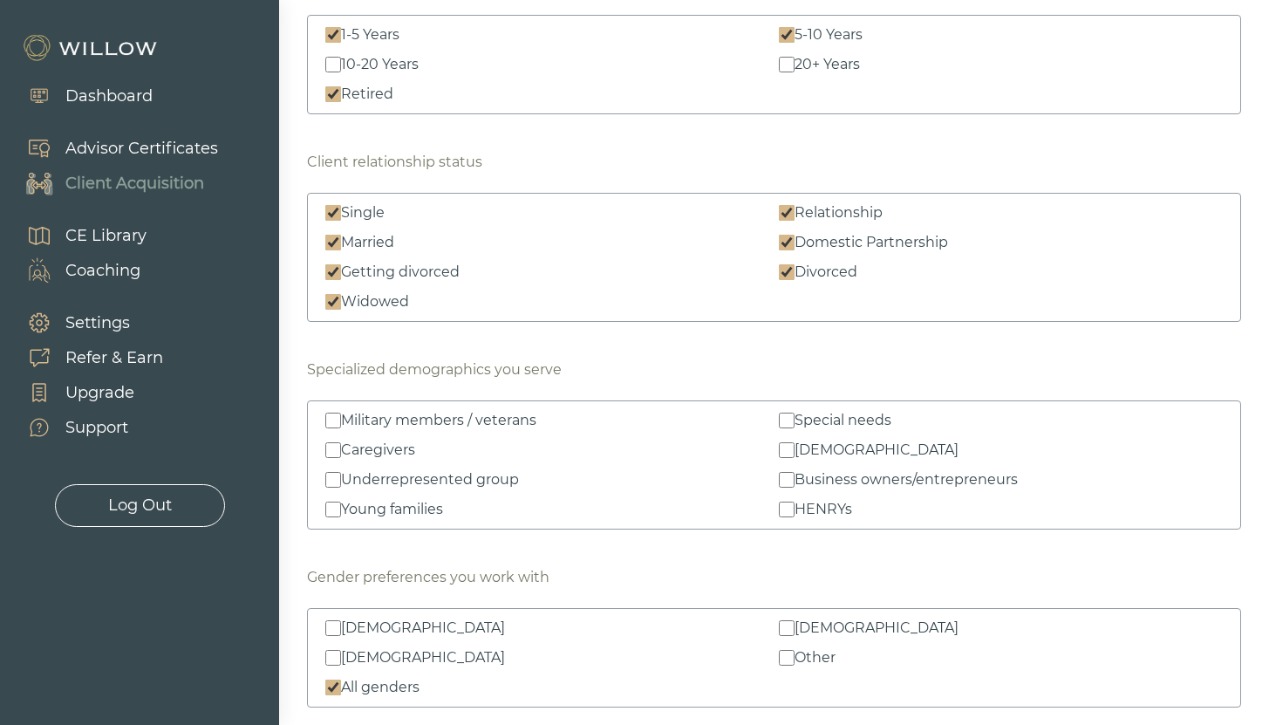
scroll to position [1772, 0]
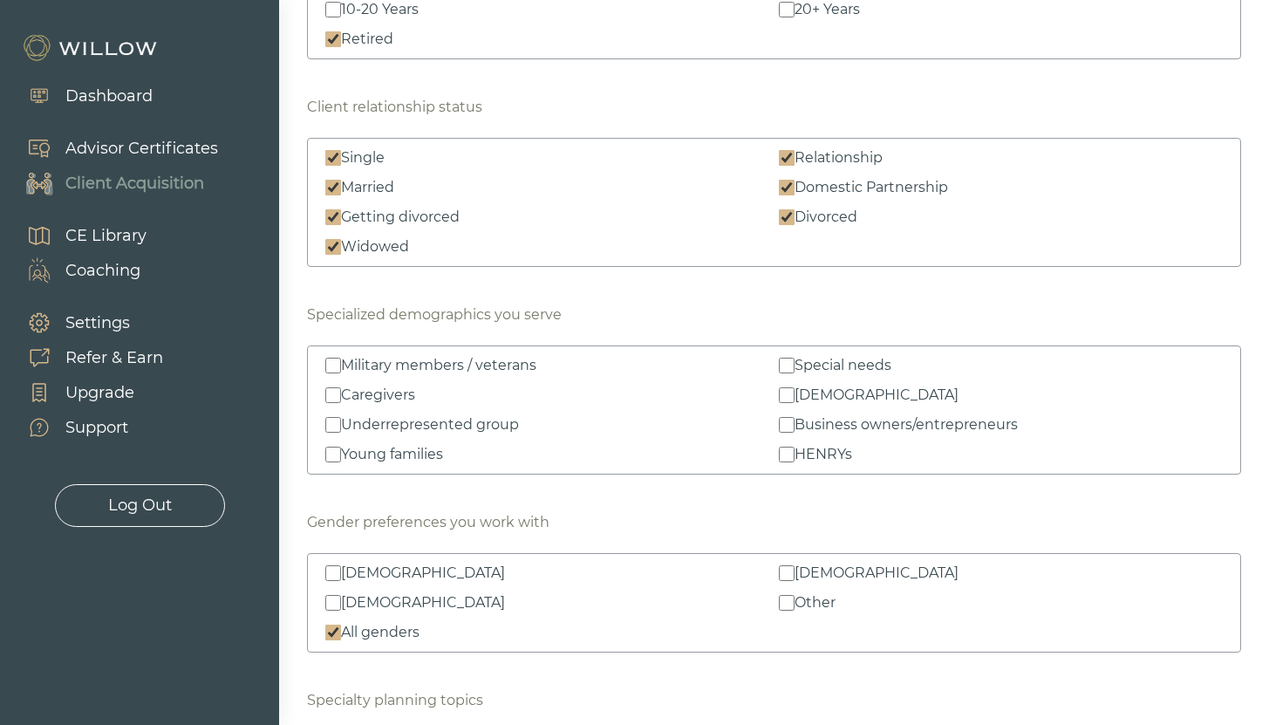
click at [790, 425] on input "Business owners/entrepreneurs" at bounding box center [787, 425] width 16 height 16
checkbox input "true"
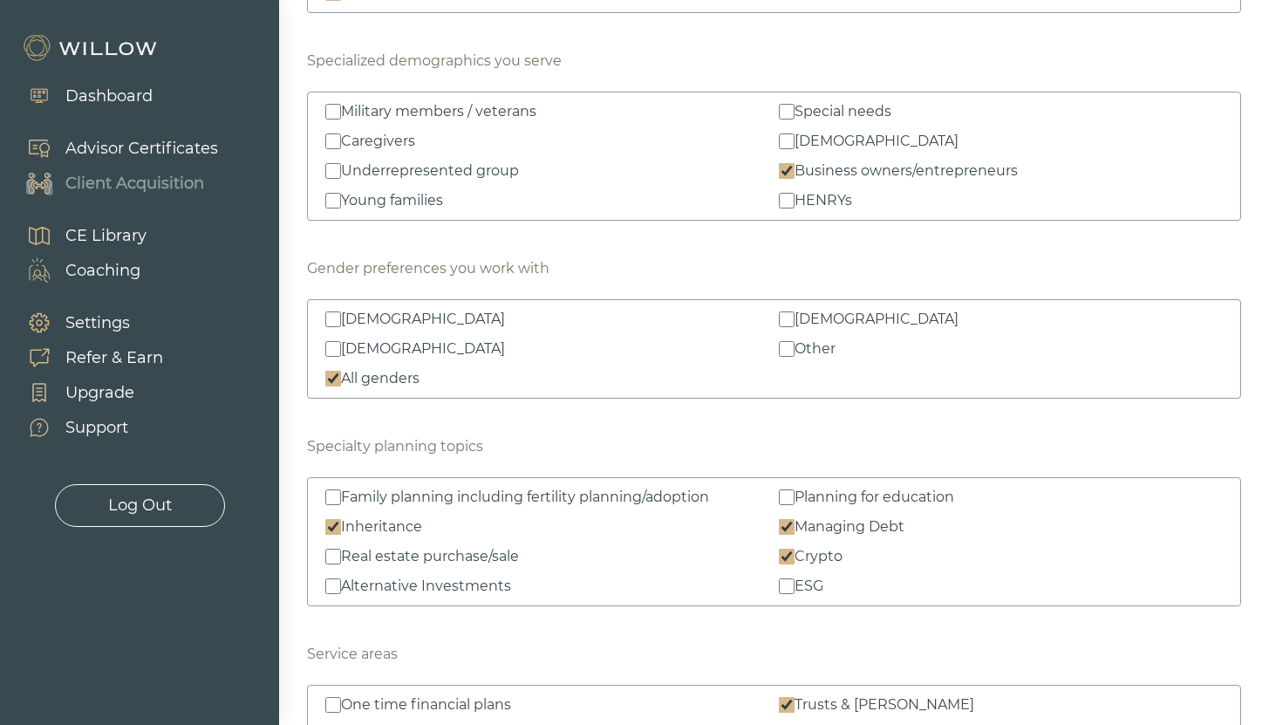
scroll to position [2007, 0]
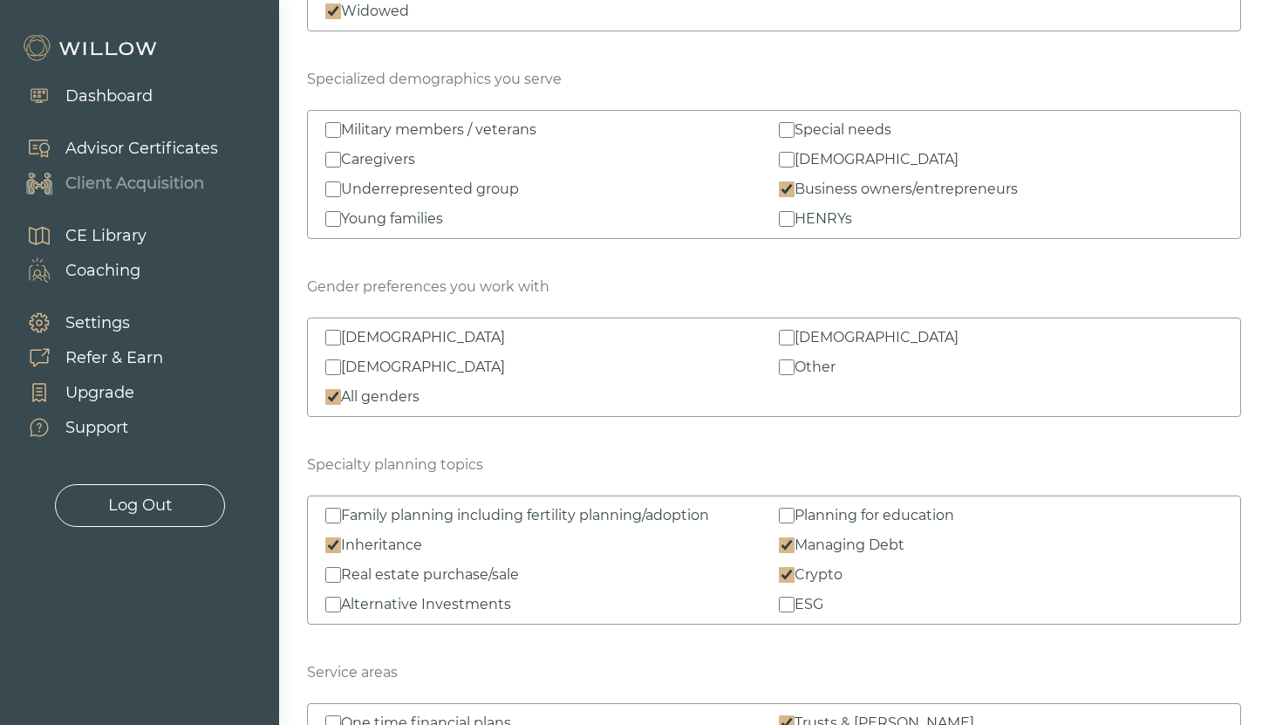
click at [331, 160] on input "Caregivers" at bounding box center [333, 160] width 16 height 16
checkbox input "true"
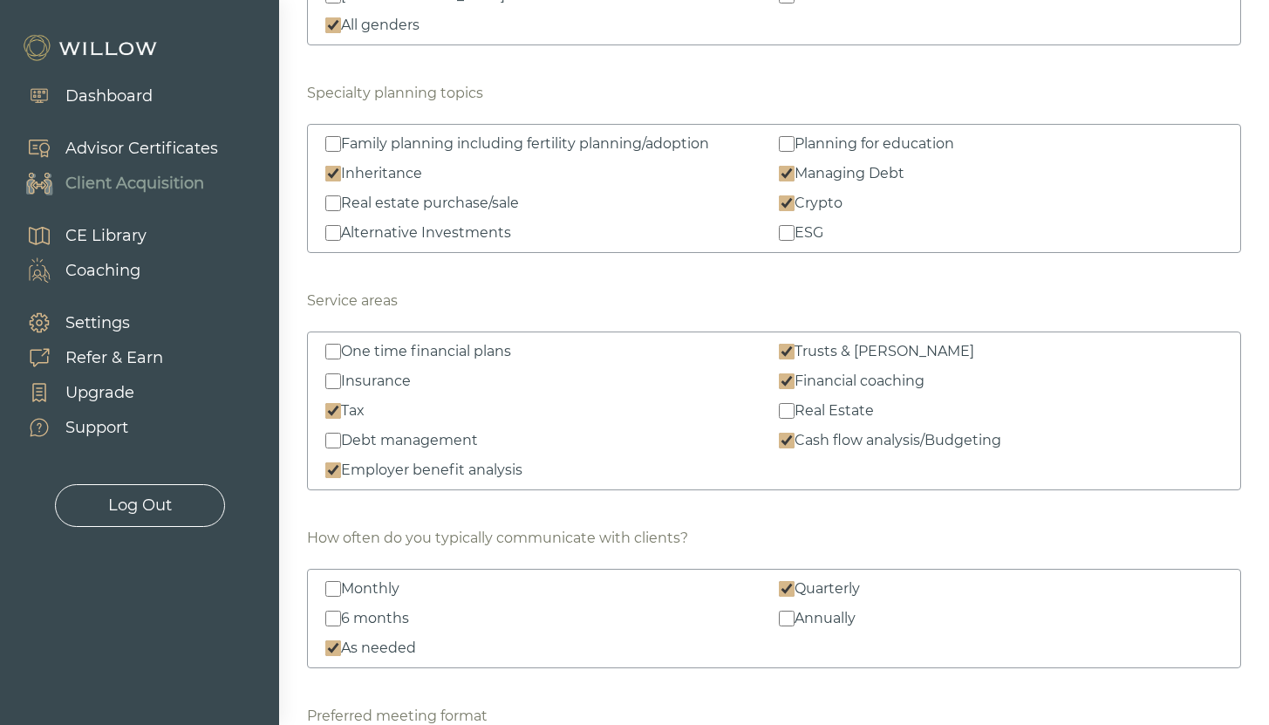
scroll to position [2384, 0]
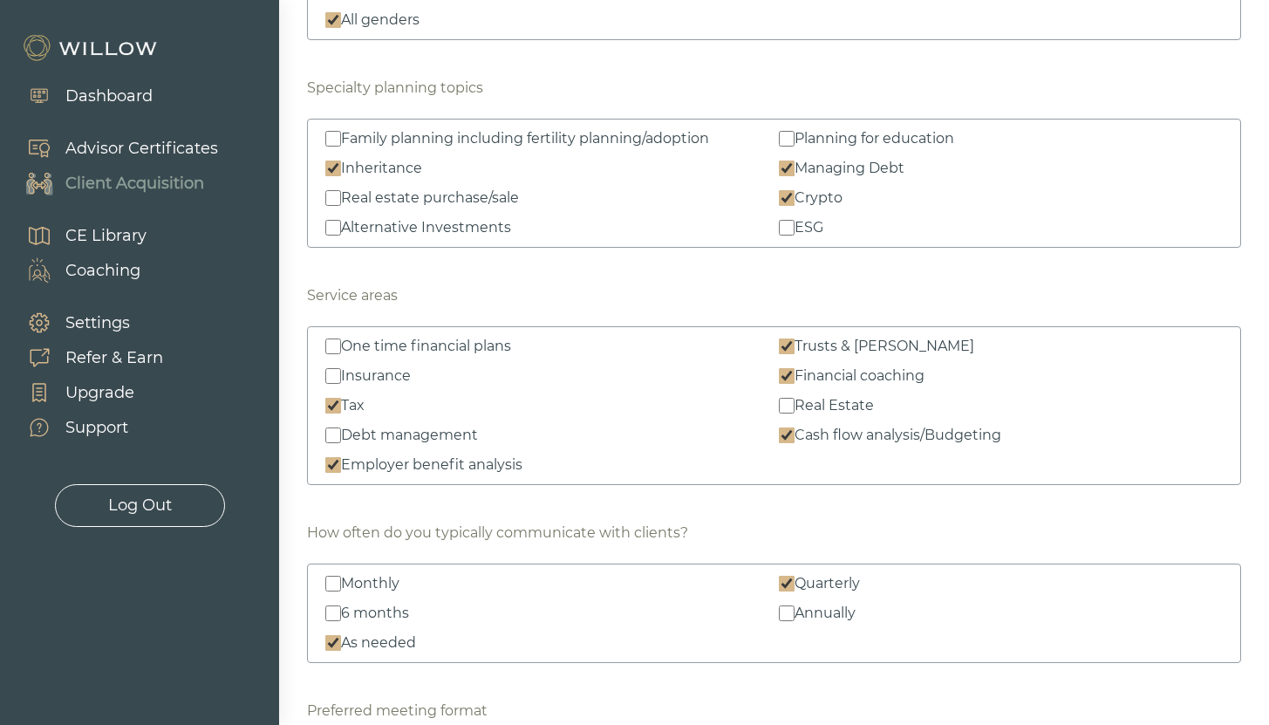
click at [338, 439] on input "Debt management" at bounding box center [333, 435] width 16 height 16
checkbox input "true"
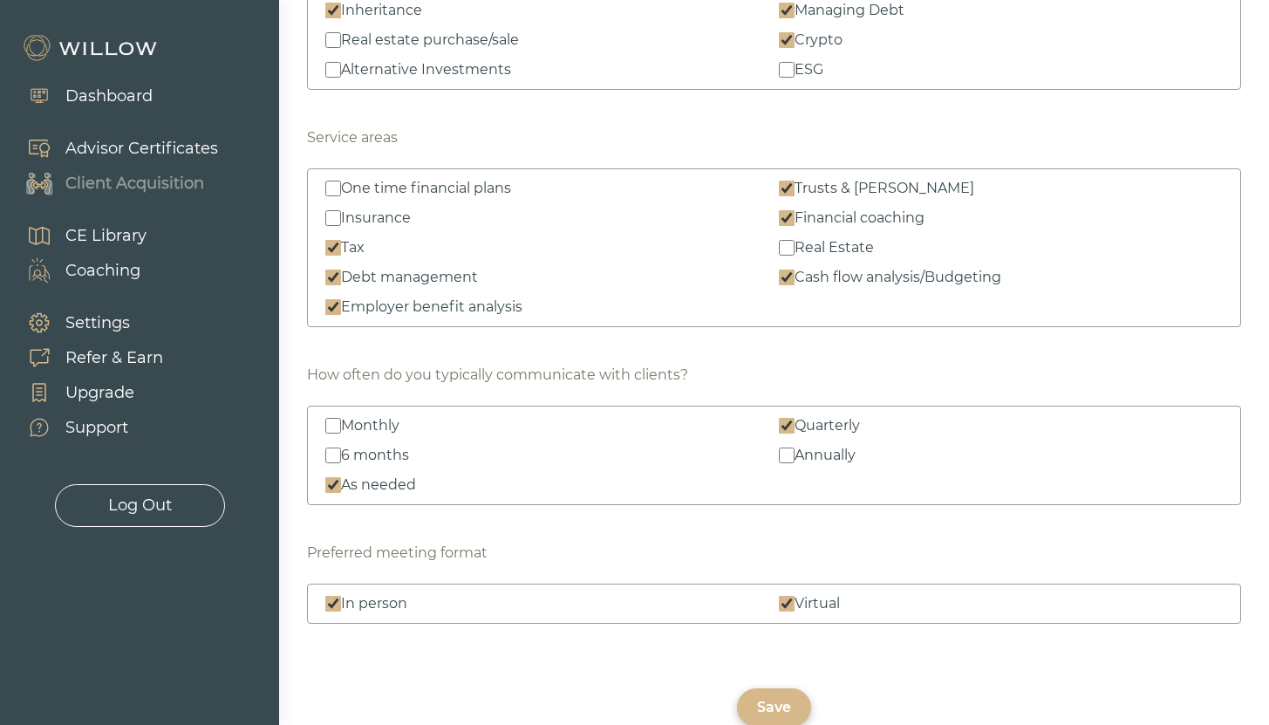
scroll to position [2543, 0]
click at [330, 450] on input "6 months" at bounding box center [333, 454] width 16 height 16
checkbox input "true"
click at [767, 699] on div "Save" at bounding box center [774, 706] width 34 height 21
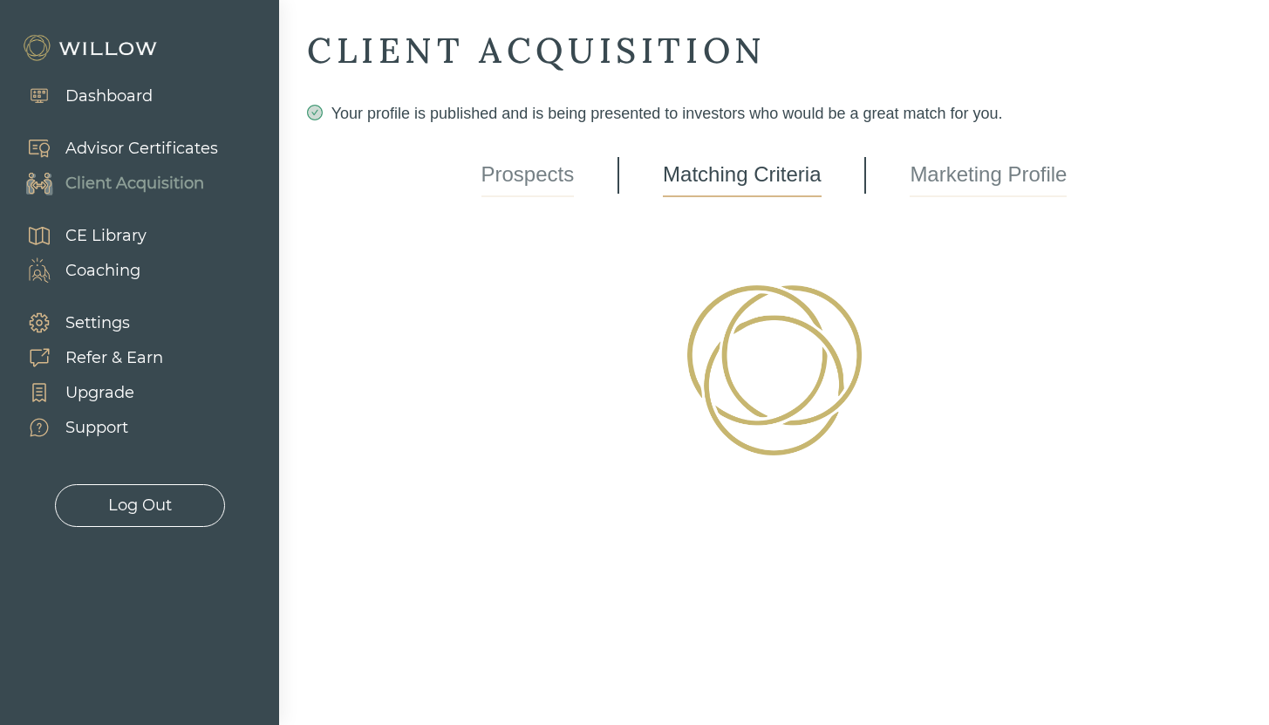
scroll to position [0, 0]
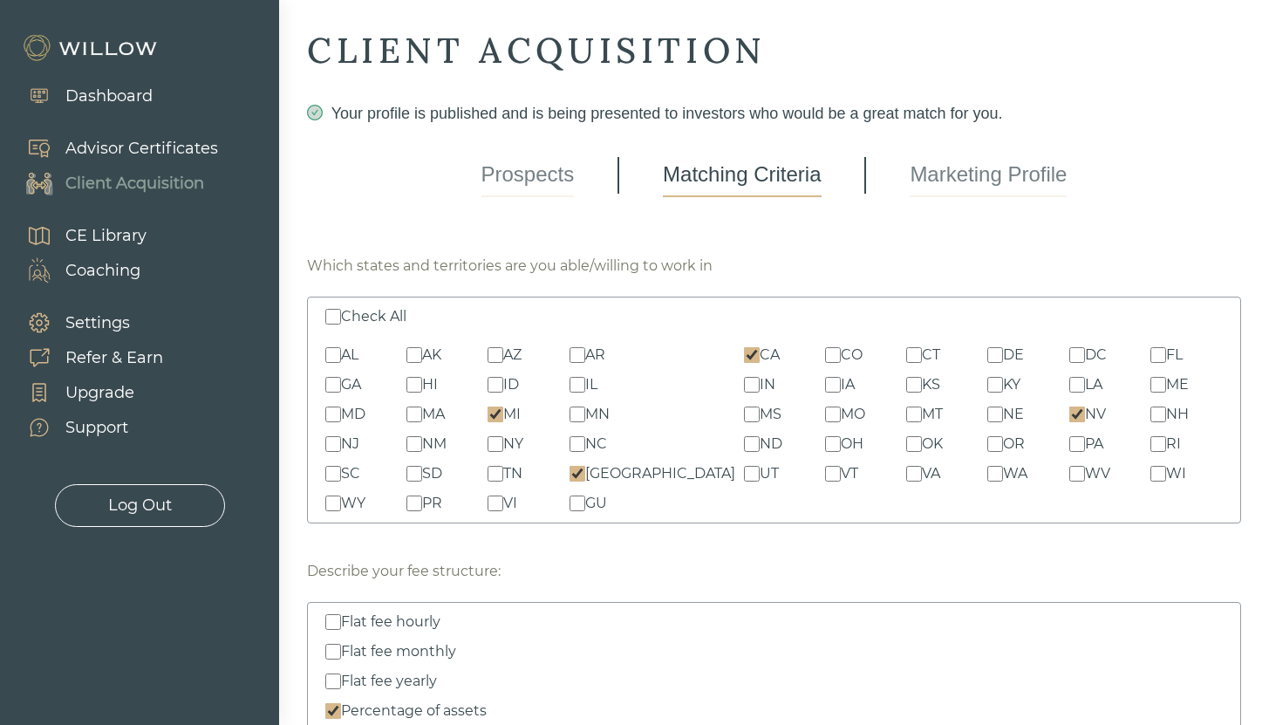
click at [527, 175] on link "Prospects" at bounding box center [527, 175] width 93 height 44
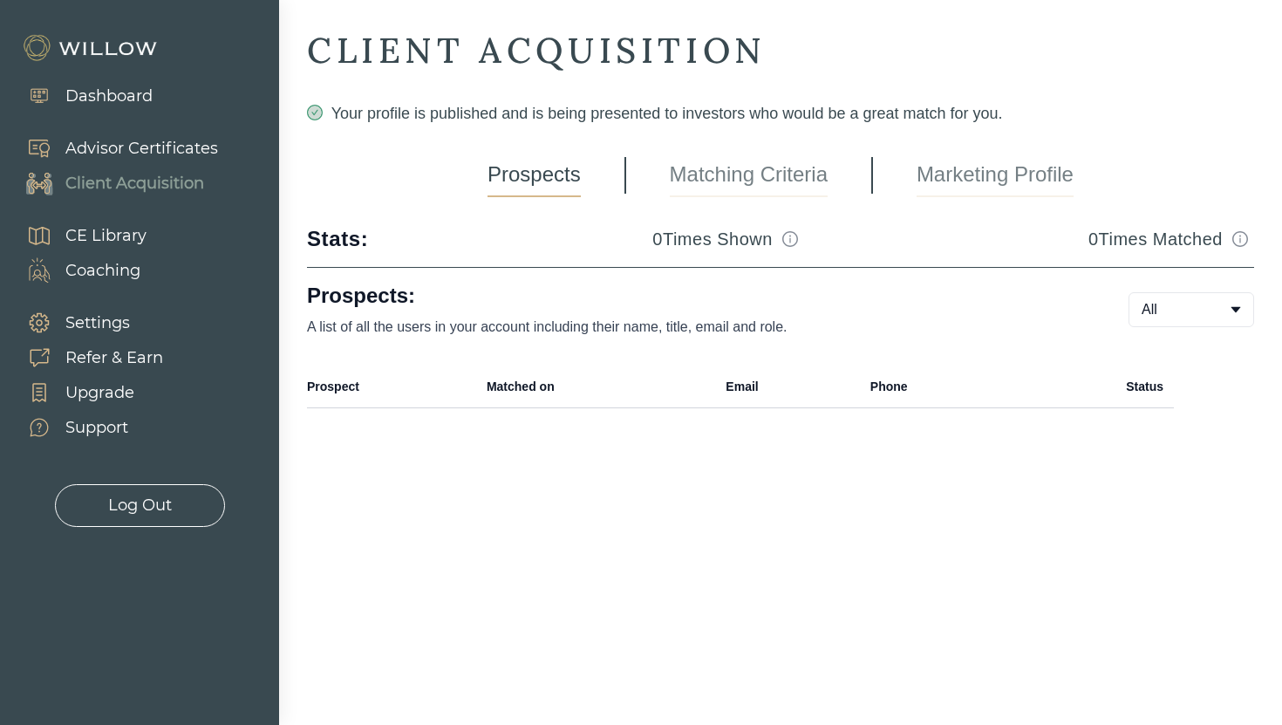
click at [809, 175] on link "Matching Criteria" at bounding box center [749, 175] width 158 height 44
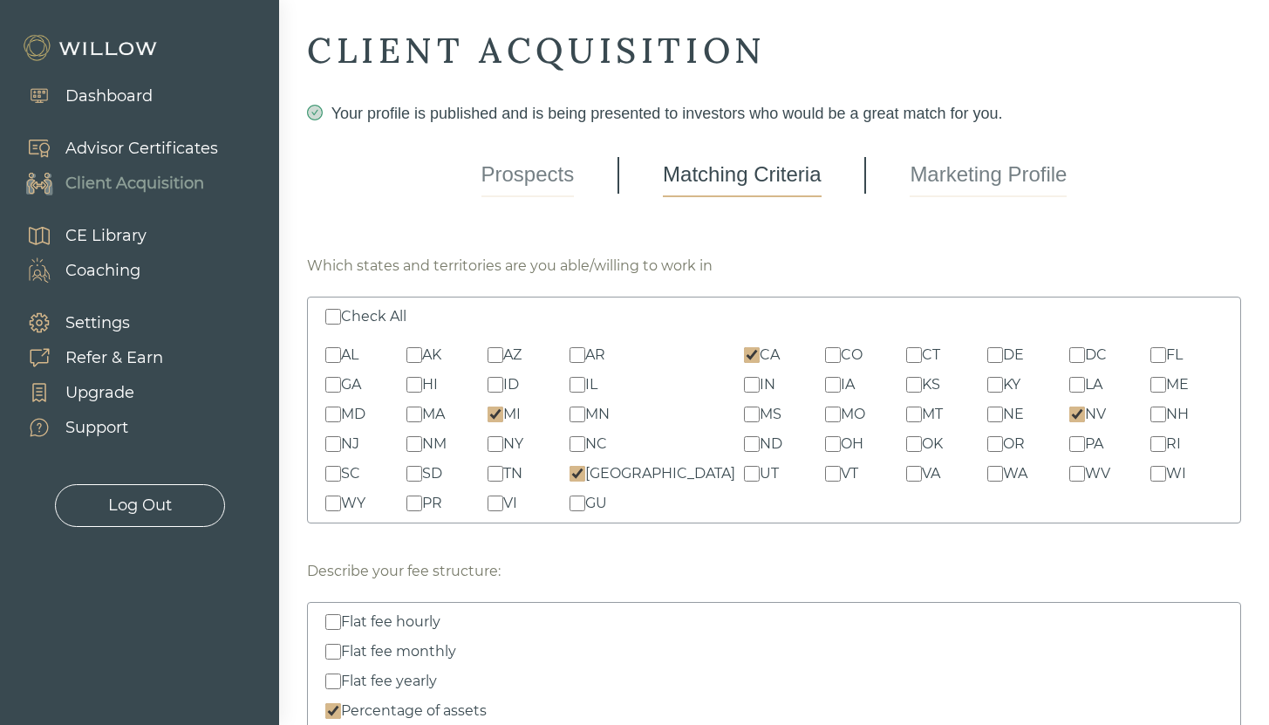
click at [503, 352] on input "AZ" at bounding box center [495, 355] width 16 height 16
checkbox input "true"
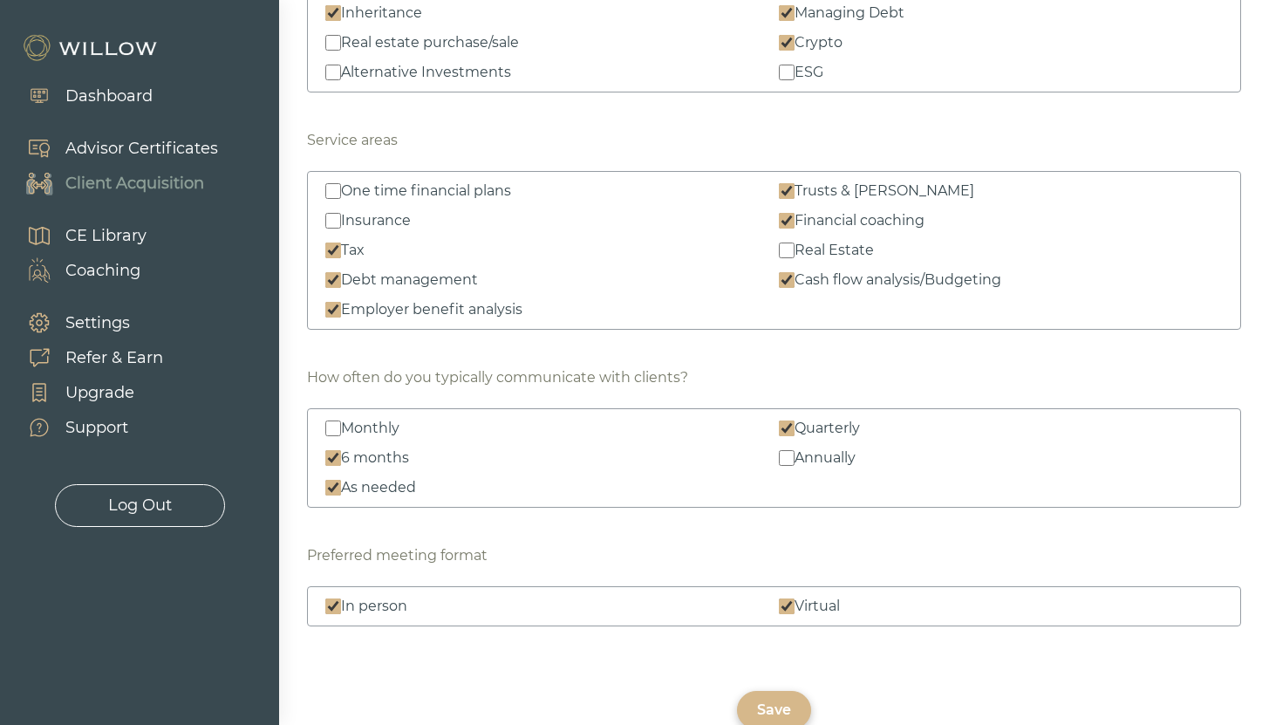
scroll to position [2543, 0]
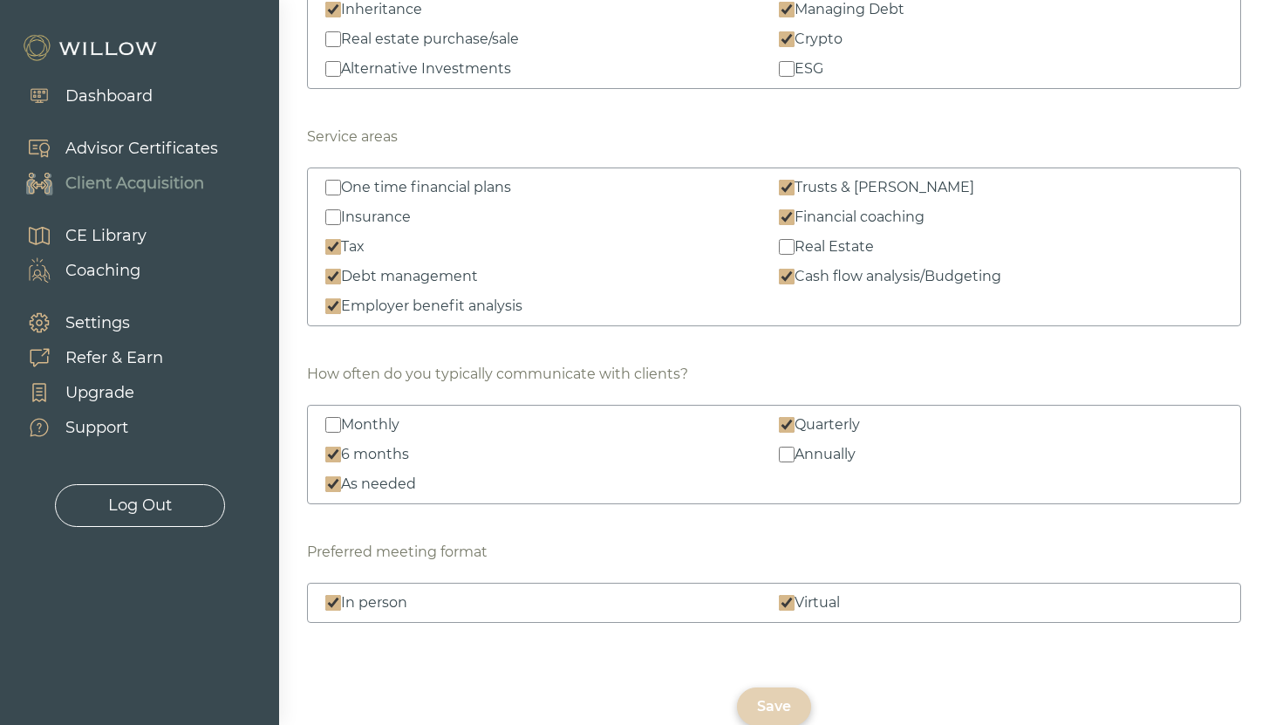
click at [761, 698] on div "Save" at bounding box center [774, 706] width 34 height 21
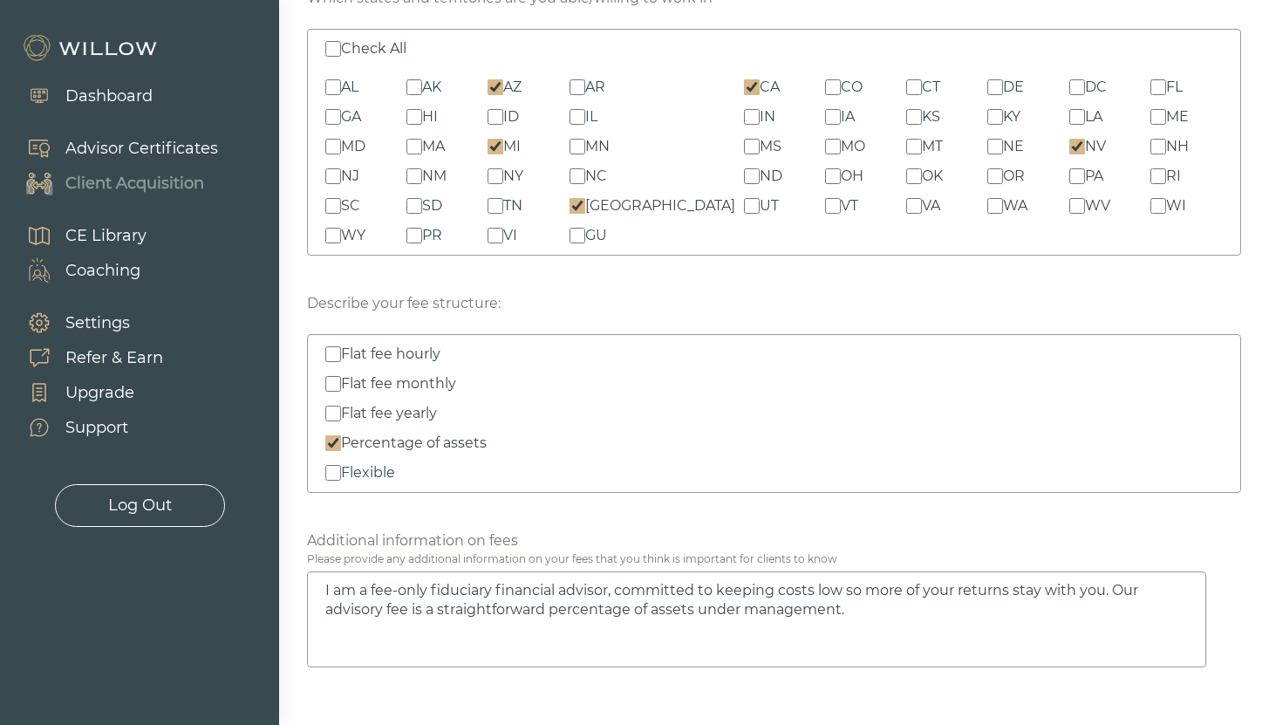
scroll to position [0, 0]
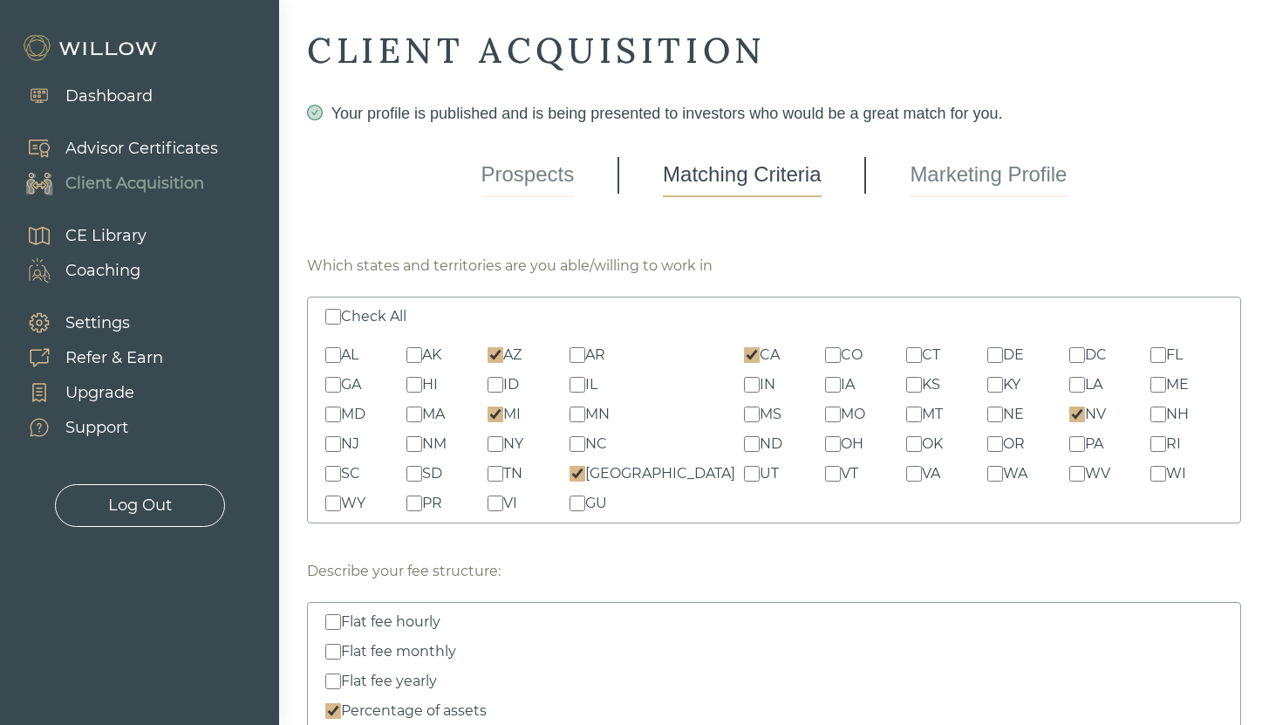
click at [1019, 189] on link "Marketing Profile" at bounding box center [987, 175] width 157 height 44
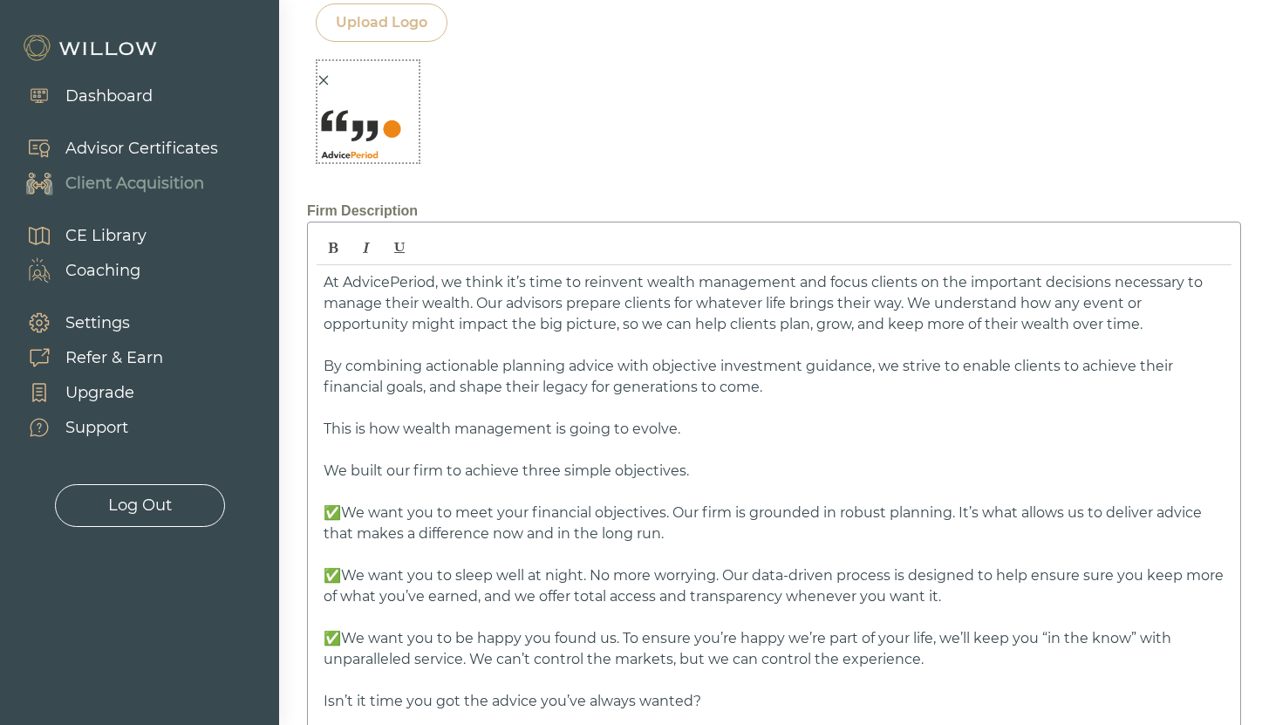
scroll to position [2850, 0]
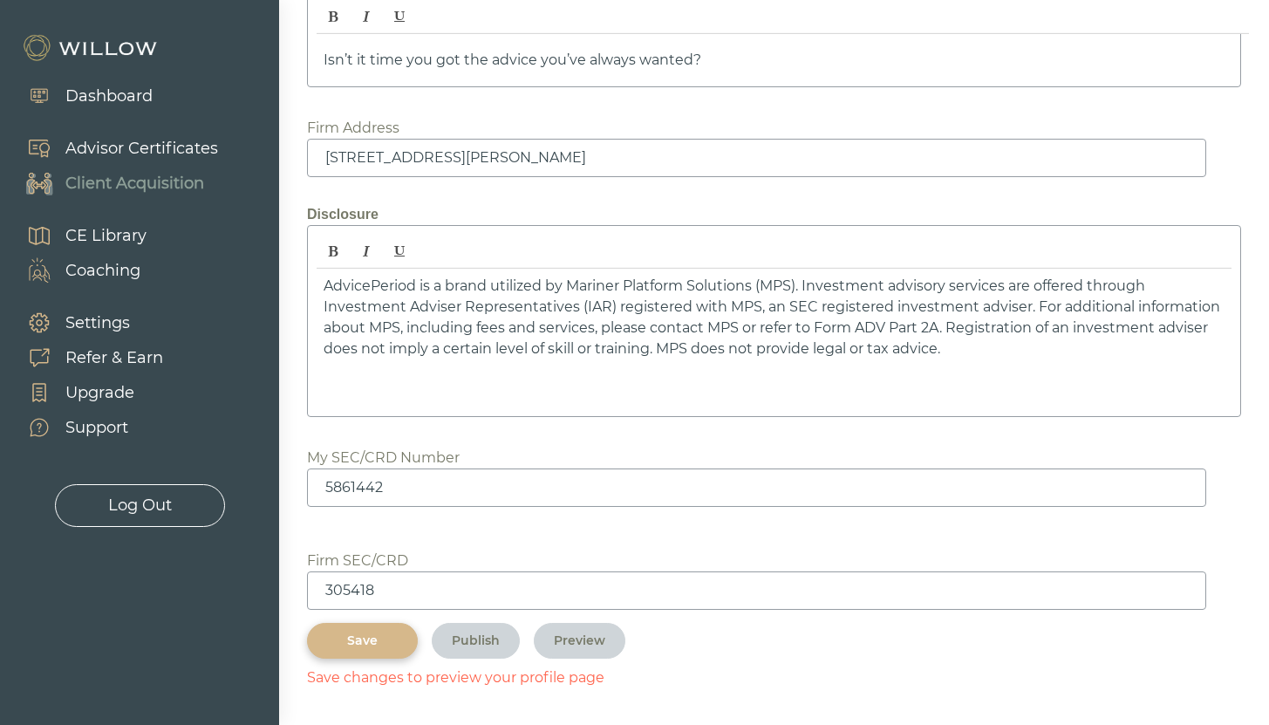
click at [392, 647] on div "Save" at bounding box center [362, 640] width 71 height 18
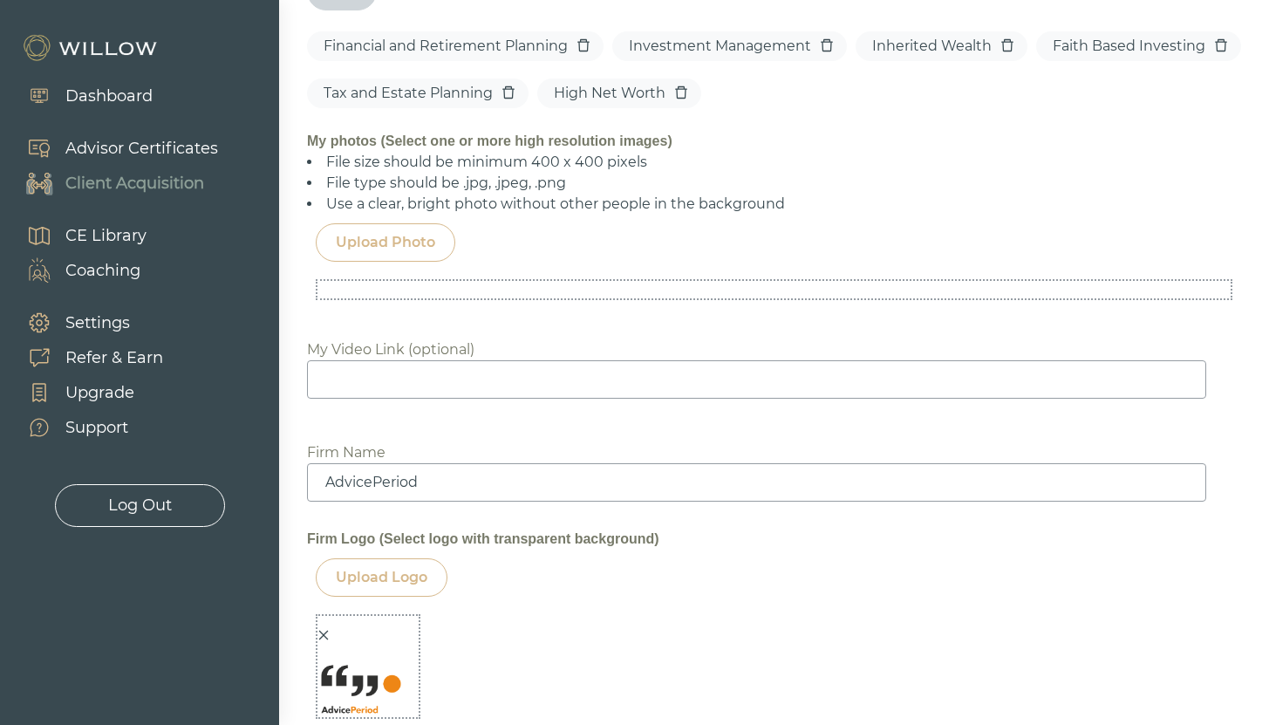
scroll to position [1508, 0]
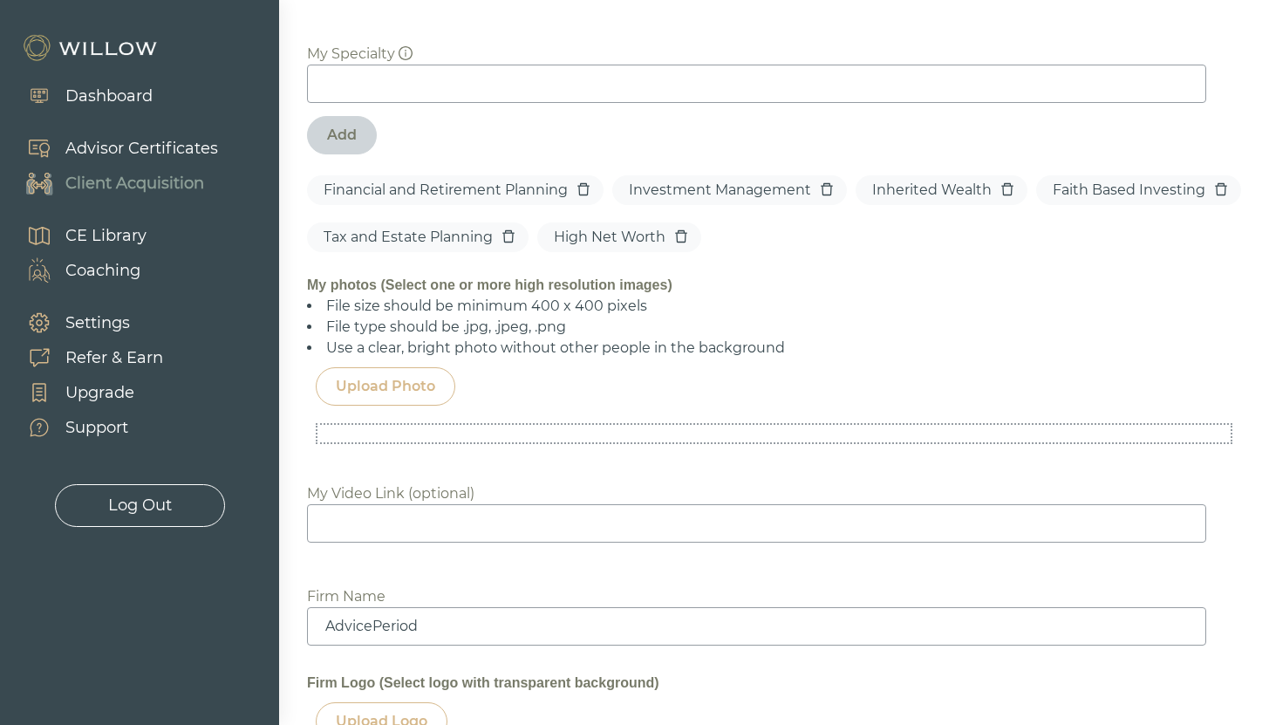
click at [412, 400] on div "Upload Photo" at bounding box center [386, 386] width 140 height 38
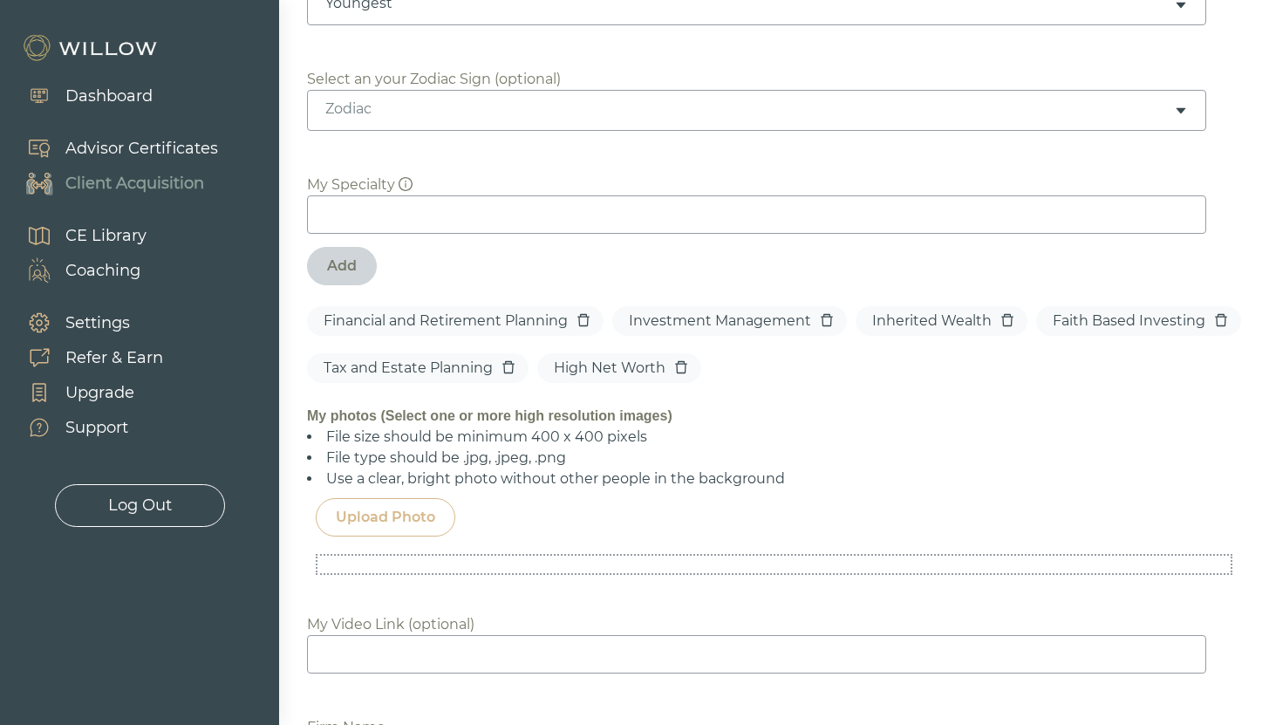
scroll to position [1463, 0]
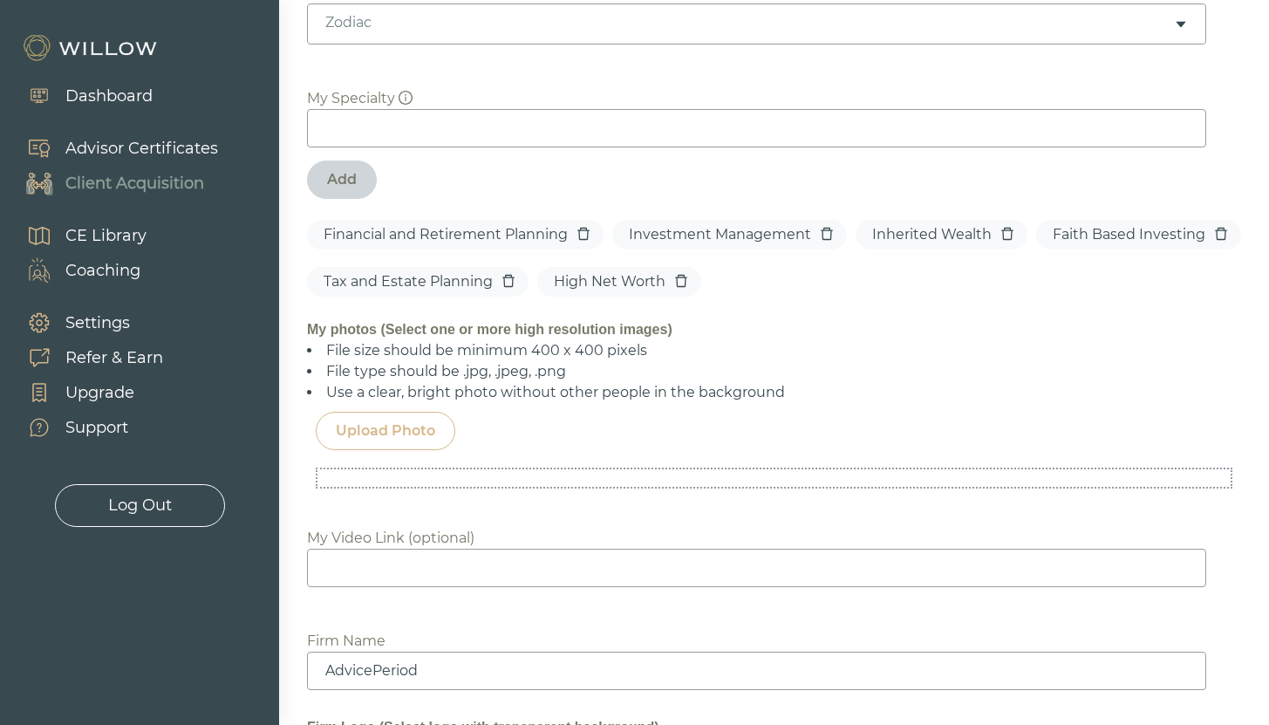
click at [398, 437] on div "Upload Photo" at bounding box center [385, 430] width 99 height 21
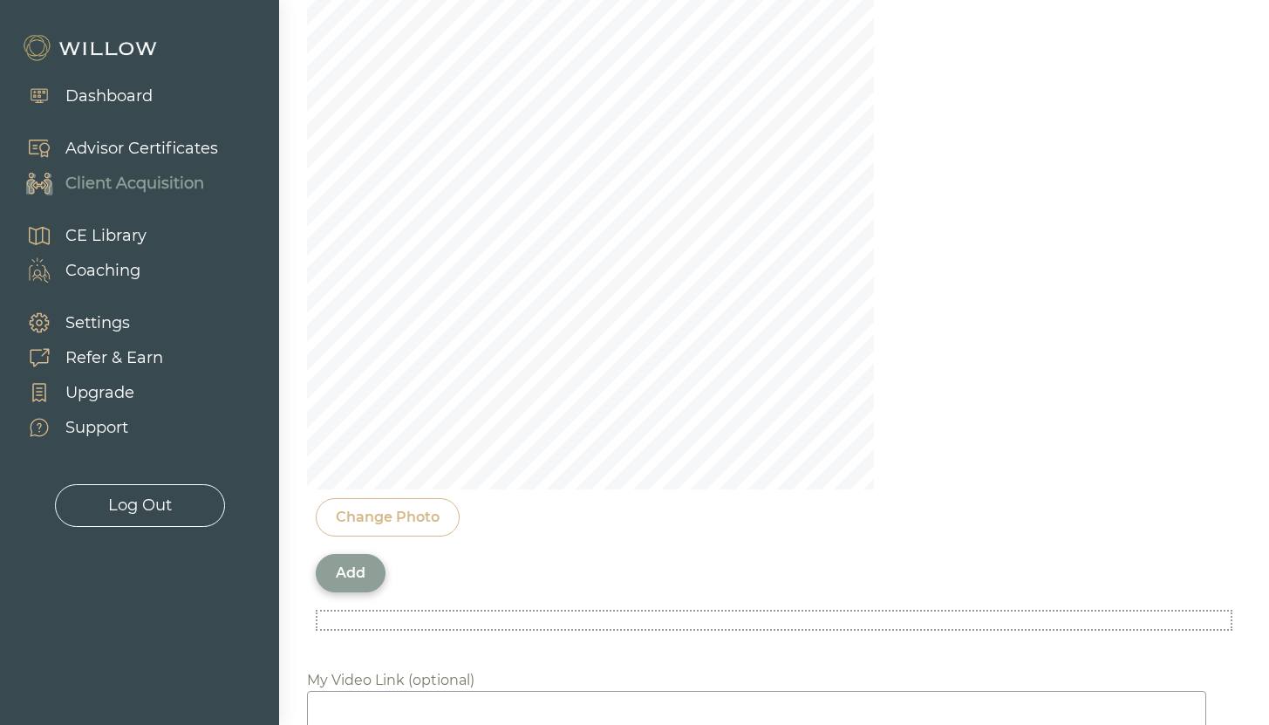
scroll to position [1934, 0]
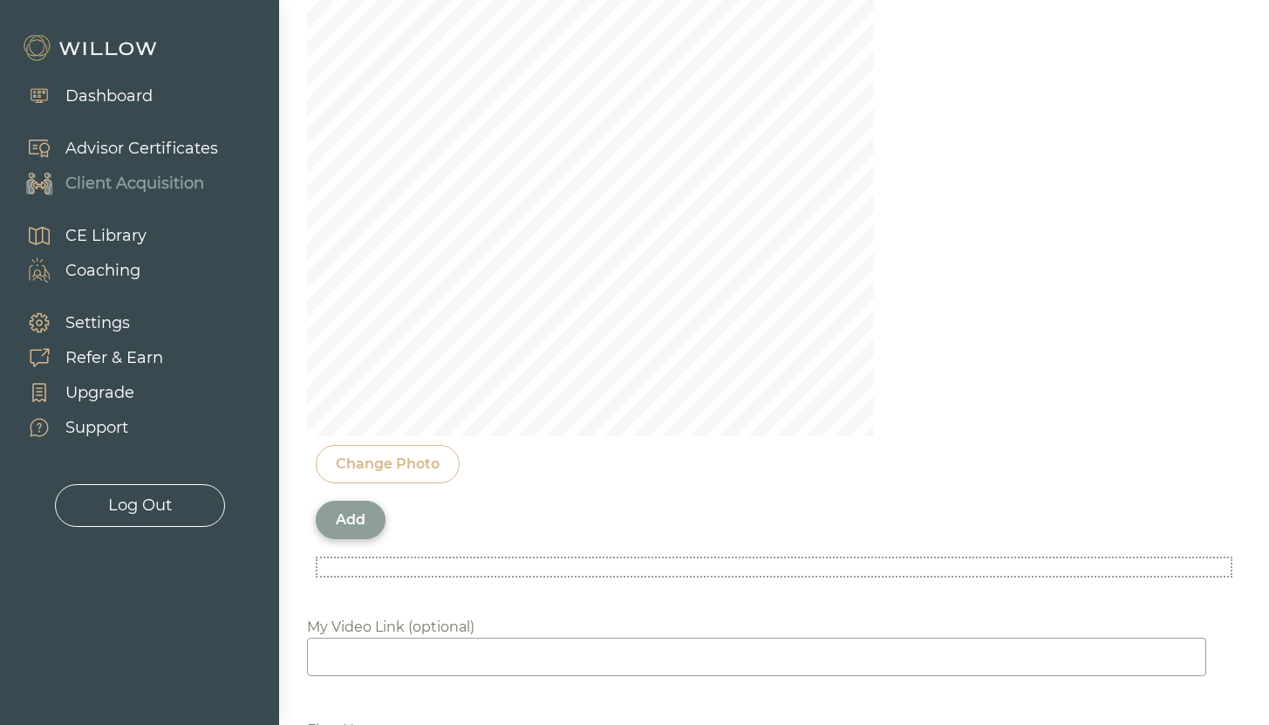
click at [351, 524] on div "Add" at bounding box center [351, 519] width 30 height 21
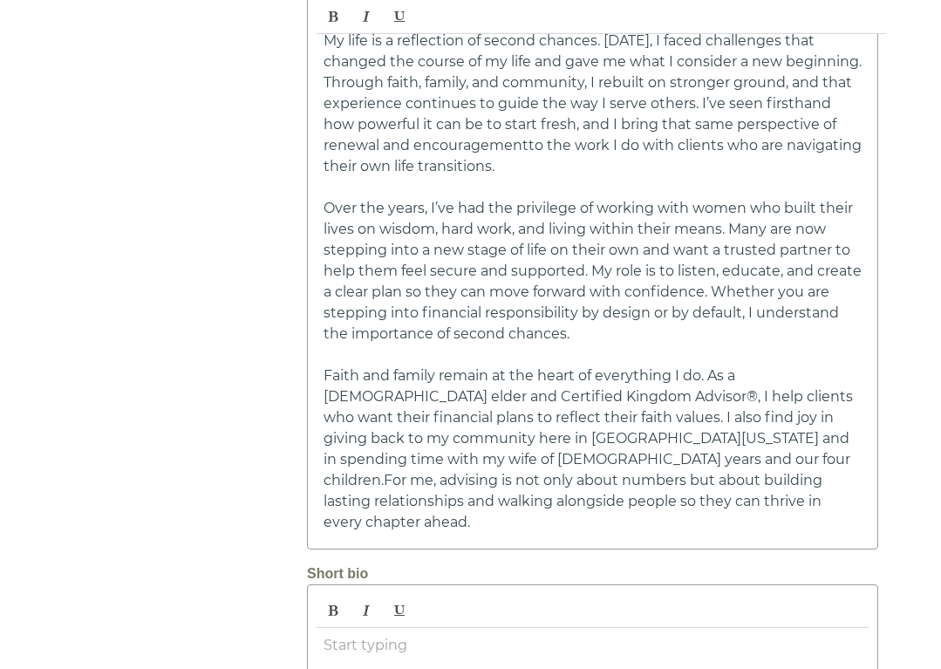
scroll to position [791, 0]
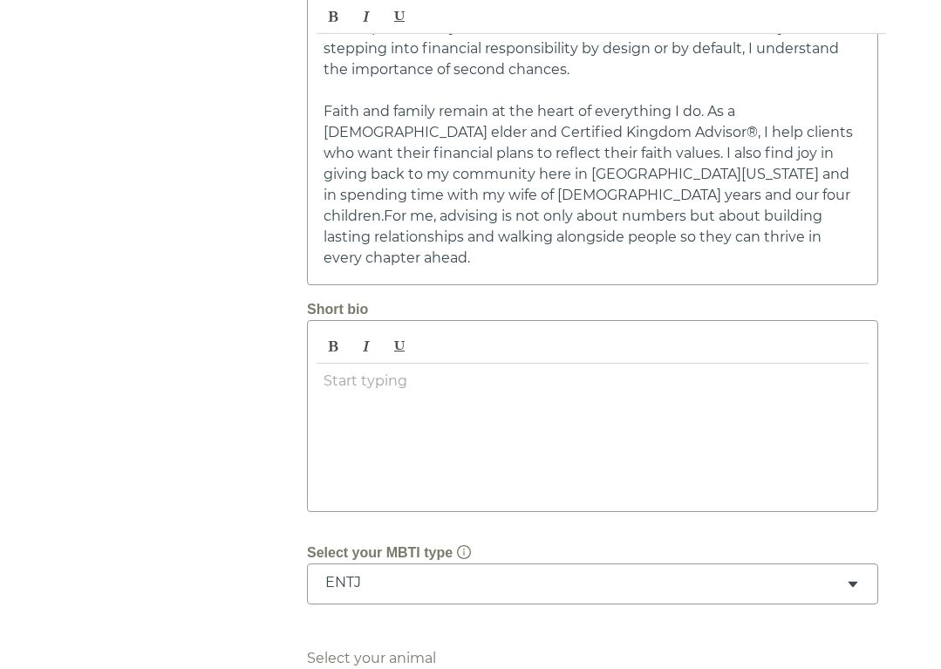
click at [322, 364] on div at bounding box center [593, 433] width 552 height 139
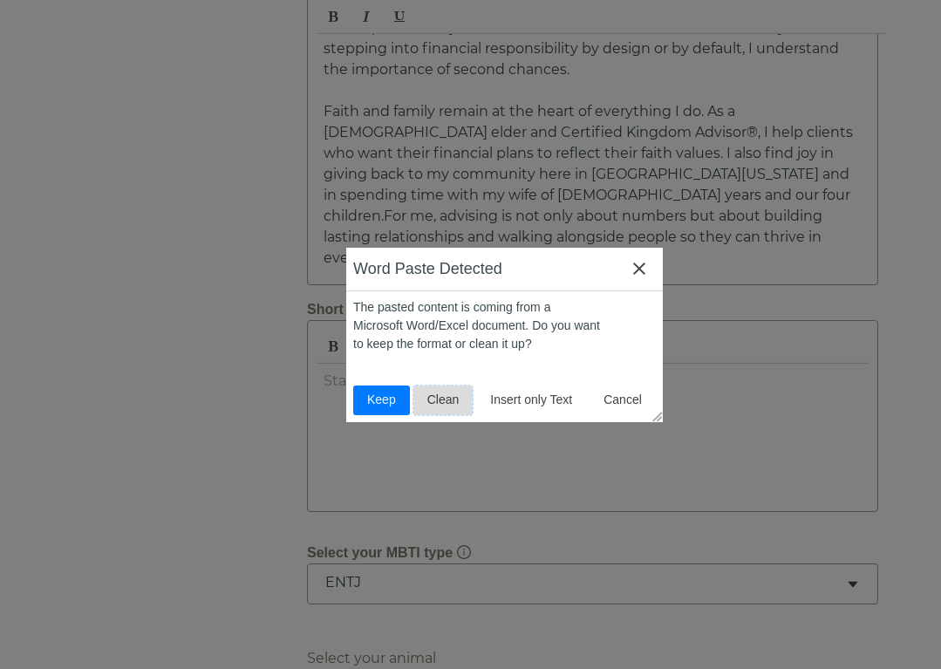
click at [428, 391] on span "Clean" at bounding box center [443, 400] width 46 height 18
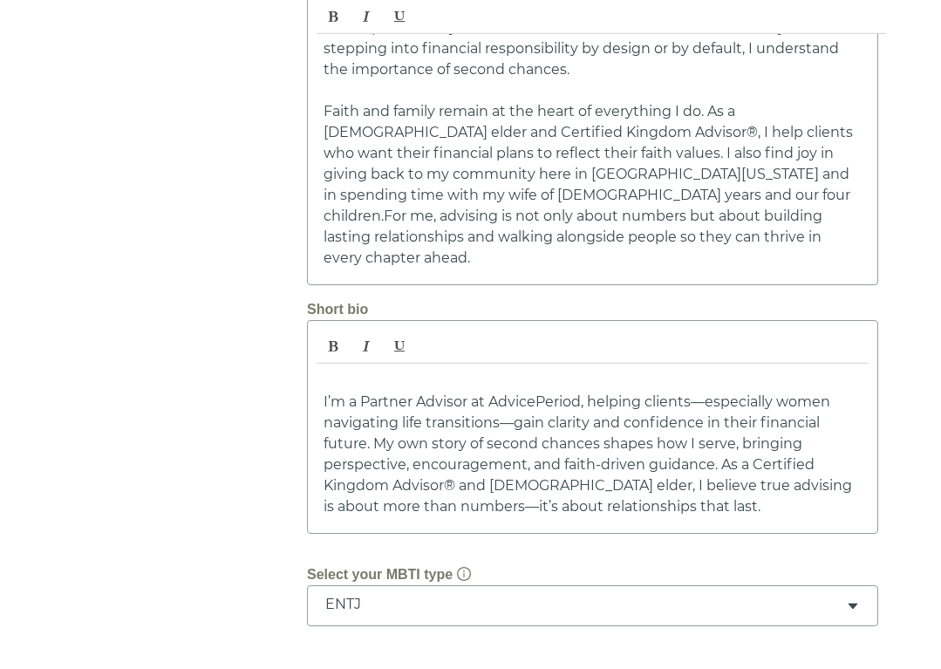
click at [321, 364] on div "I’m a Partner Advisor at AdvicePeriod, helping clients—especially women navigat…" at bounding box center [593, 444] width 552 height 160
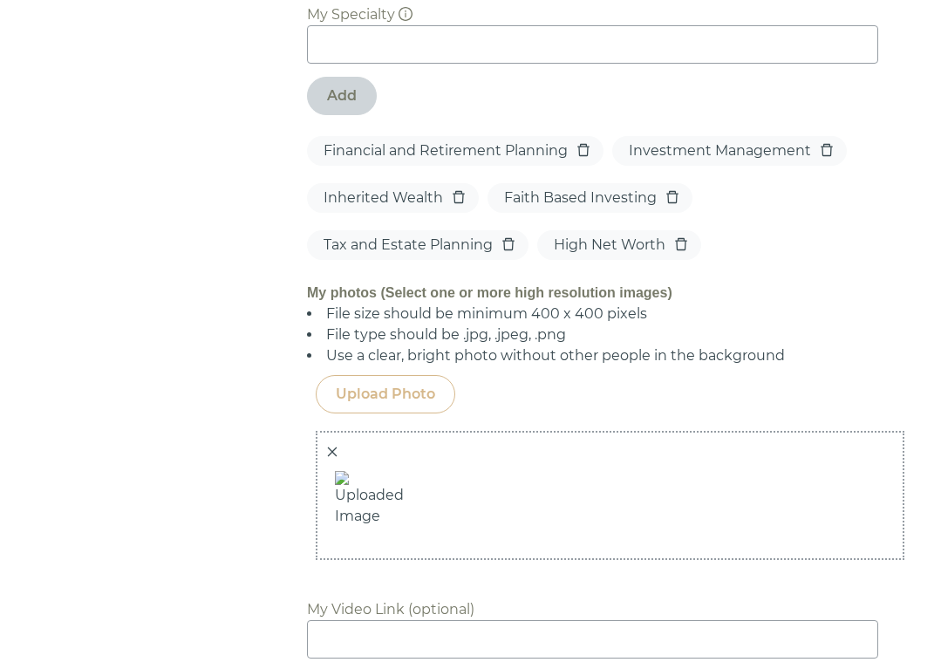
scroll to position [1773, 0]
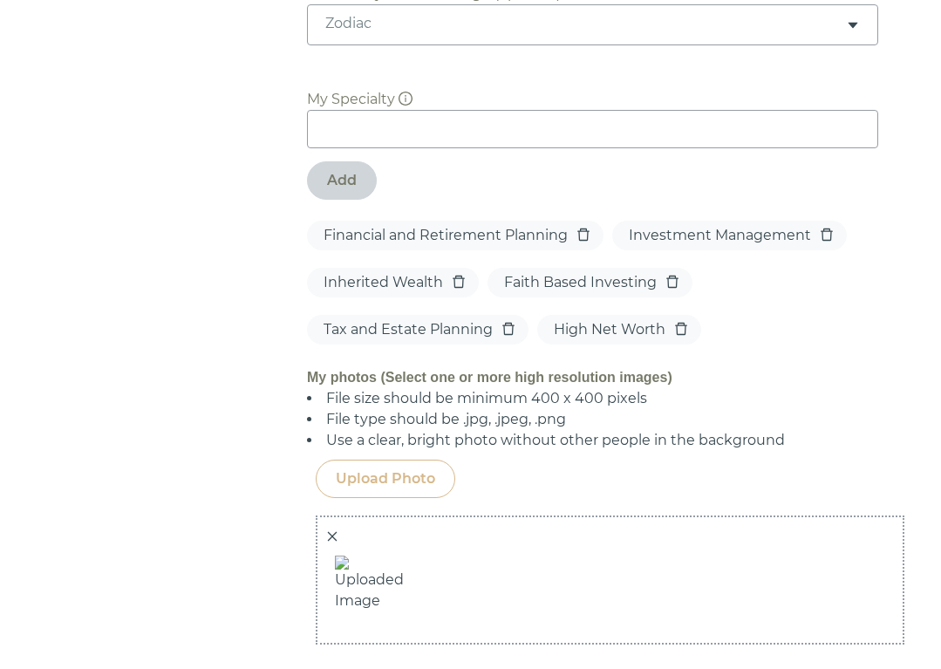
click at [383, 468] on div "Upload Photo" at bounding box center [385, 478] width 99 height 21
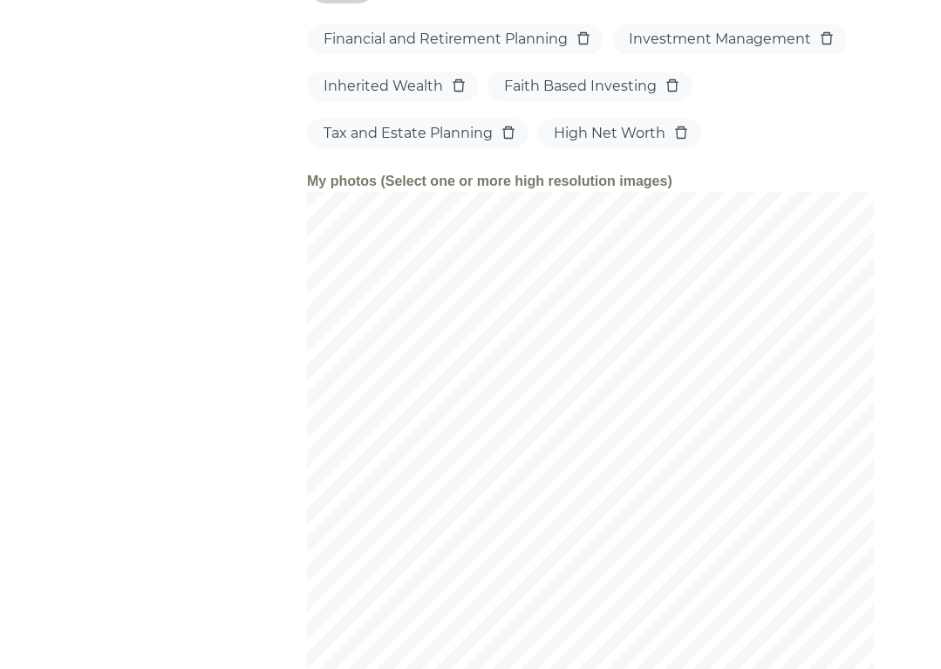
scroll to position [2097, 0]
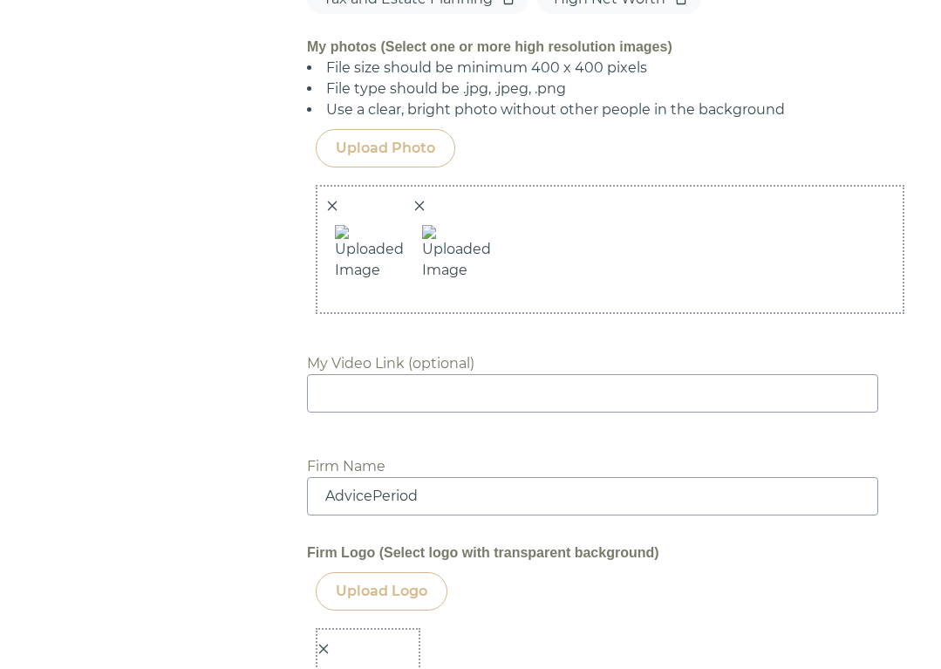
scroll to position [1956, 0]
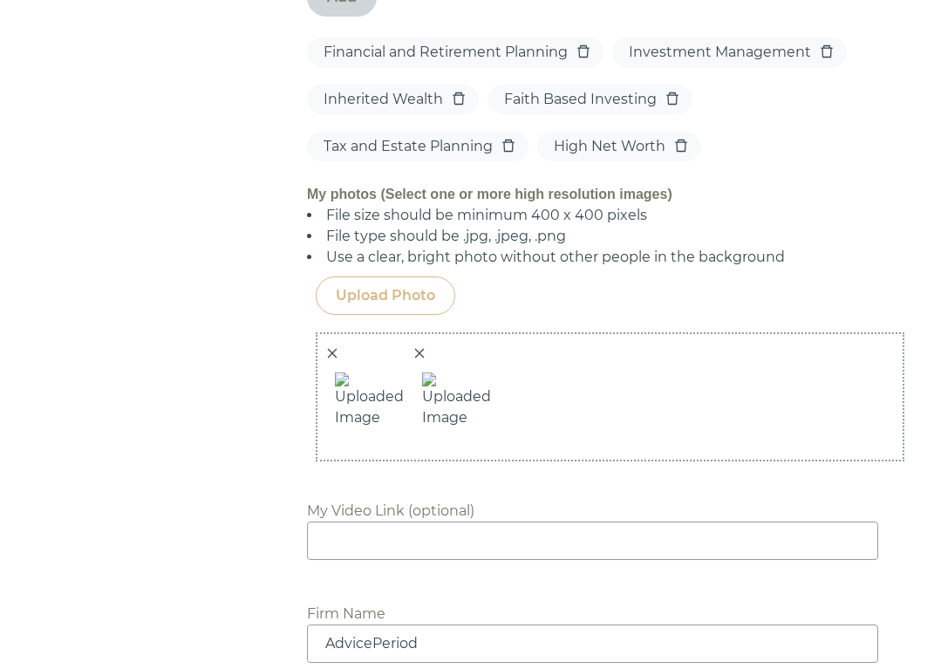
click at [408, 285] on div "Upload Photo" at bounding box center [385, 295] width 99 height 21
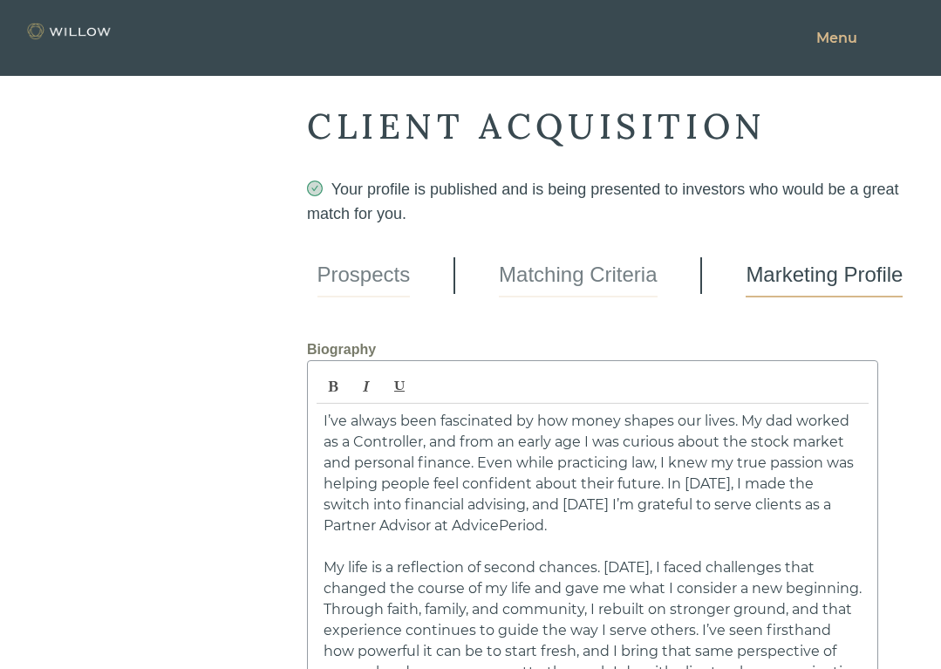
scroll to position [2345, 0]
